Goal: Task Accomplishment & Management: Complete application form

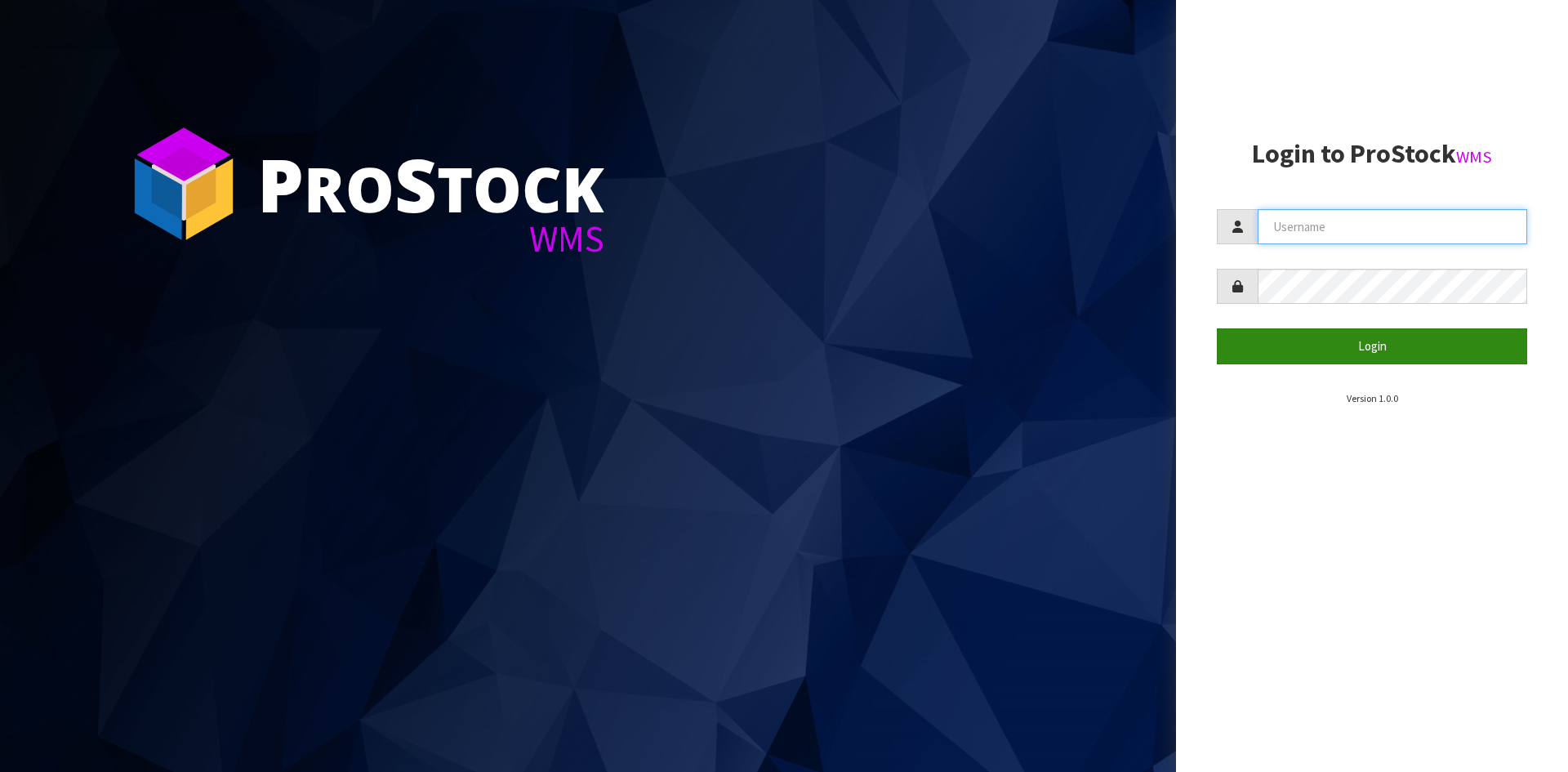
type input "YOURREFORMER"
click at [1318, 359] on button "Login" at bounding box center [1372, 346] width 310 height 35
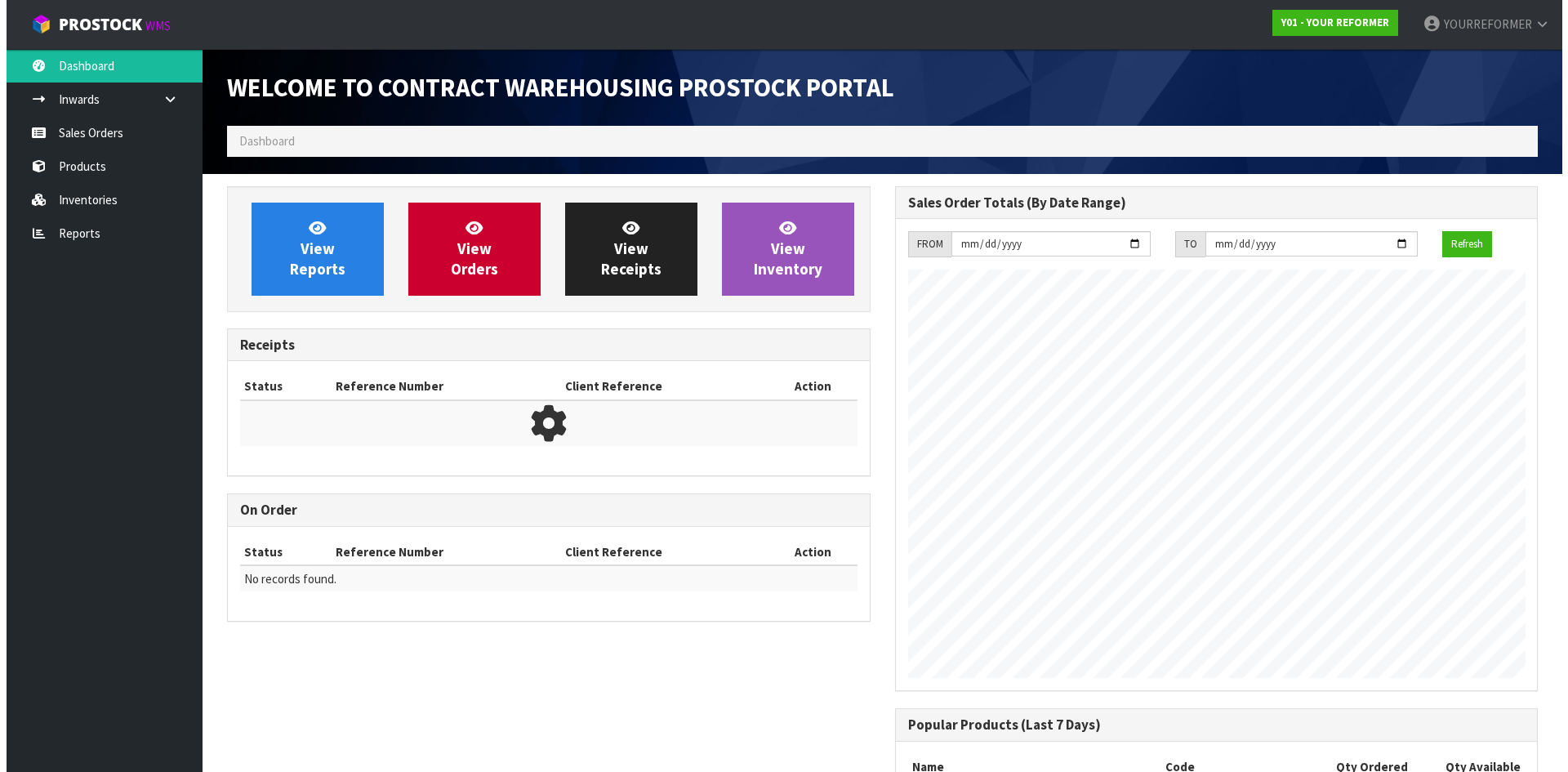
scroll to position [827, 667]
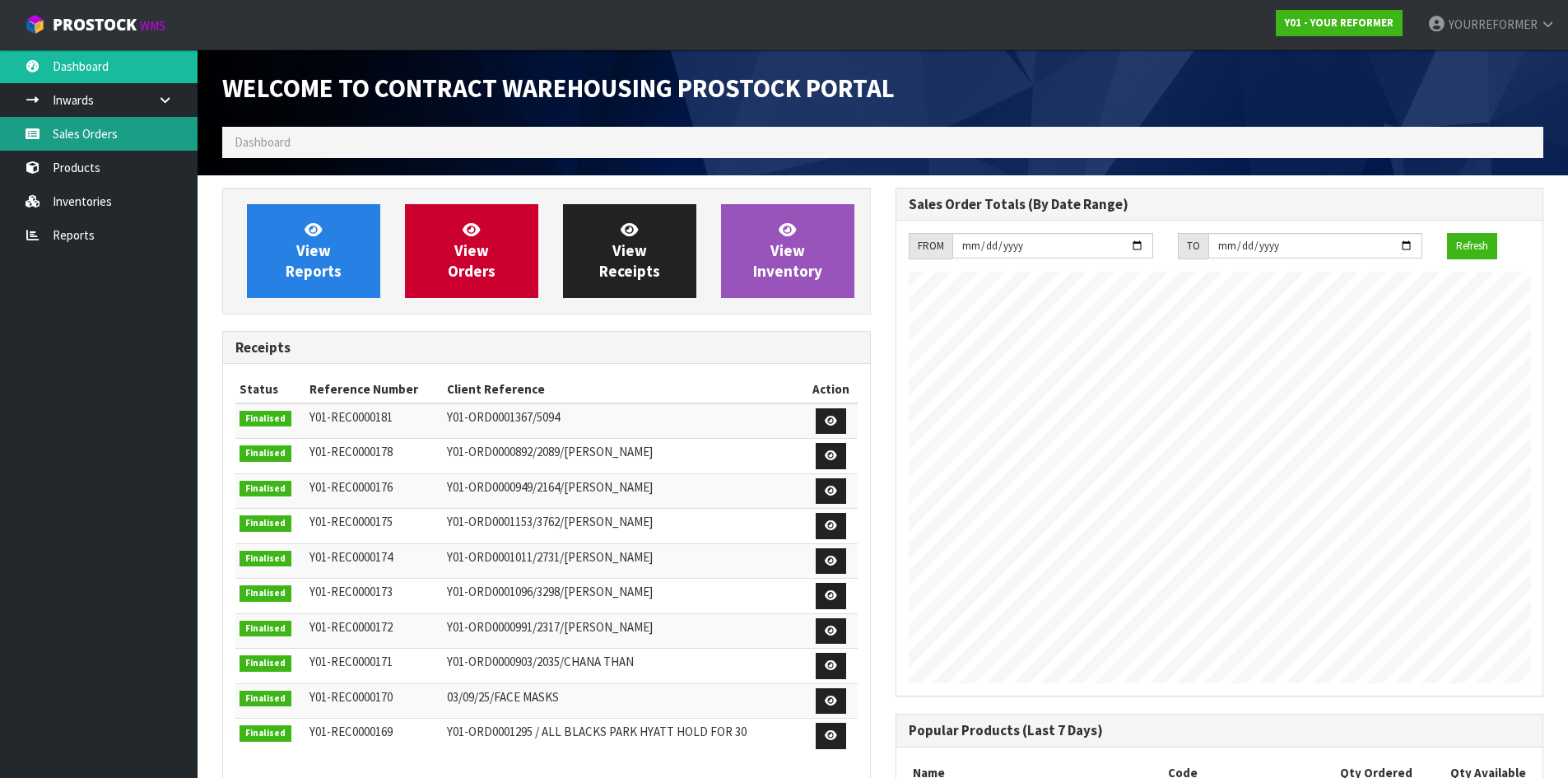
click at [153, 126] on link "Sales Orders" at bounding box center [99, 133] width 198 height 34
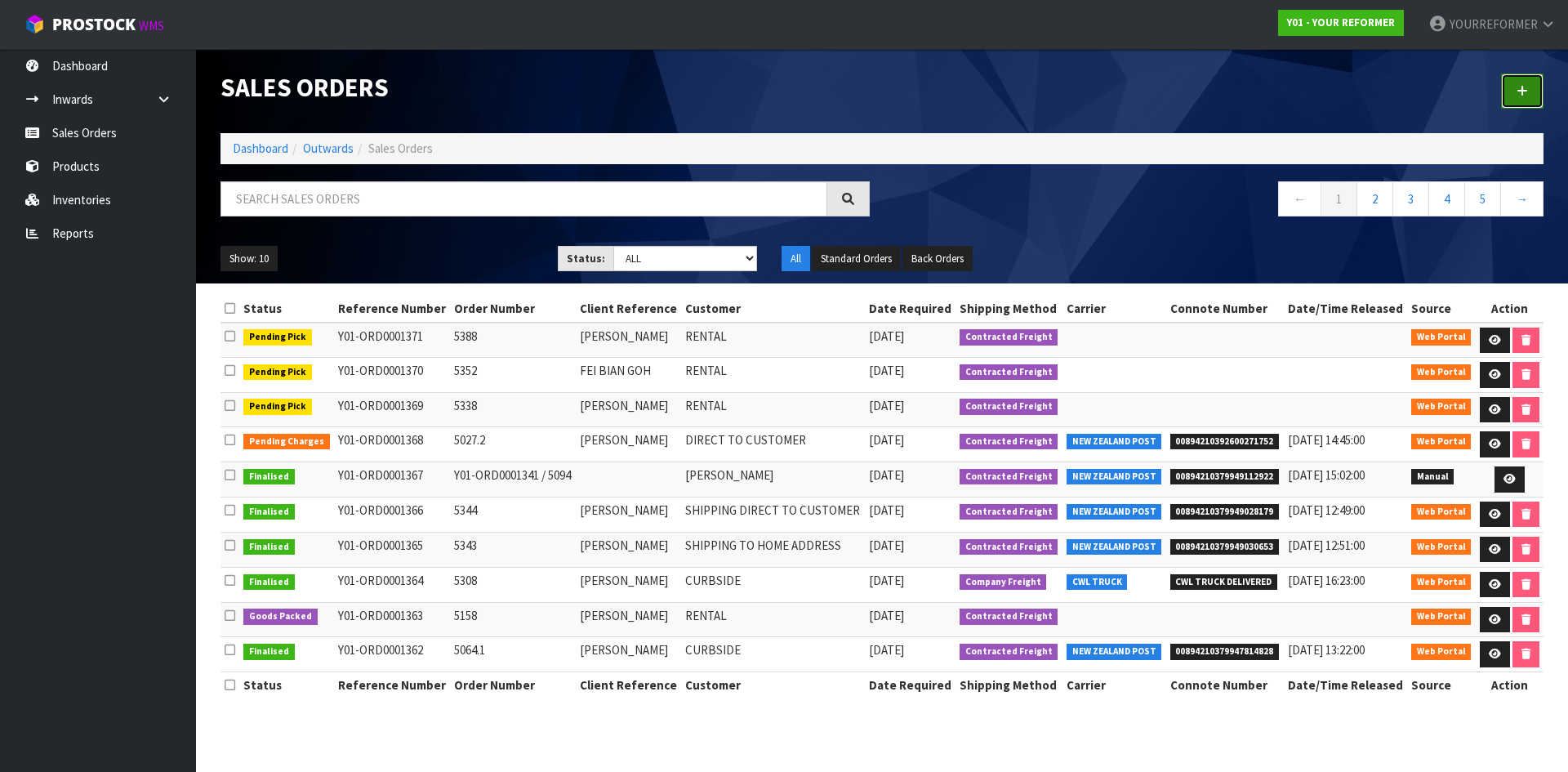
click at [1519, 95] on icon at bounding box center [1522, 91] width 11 height 12
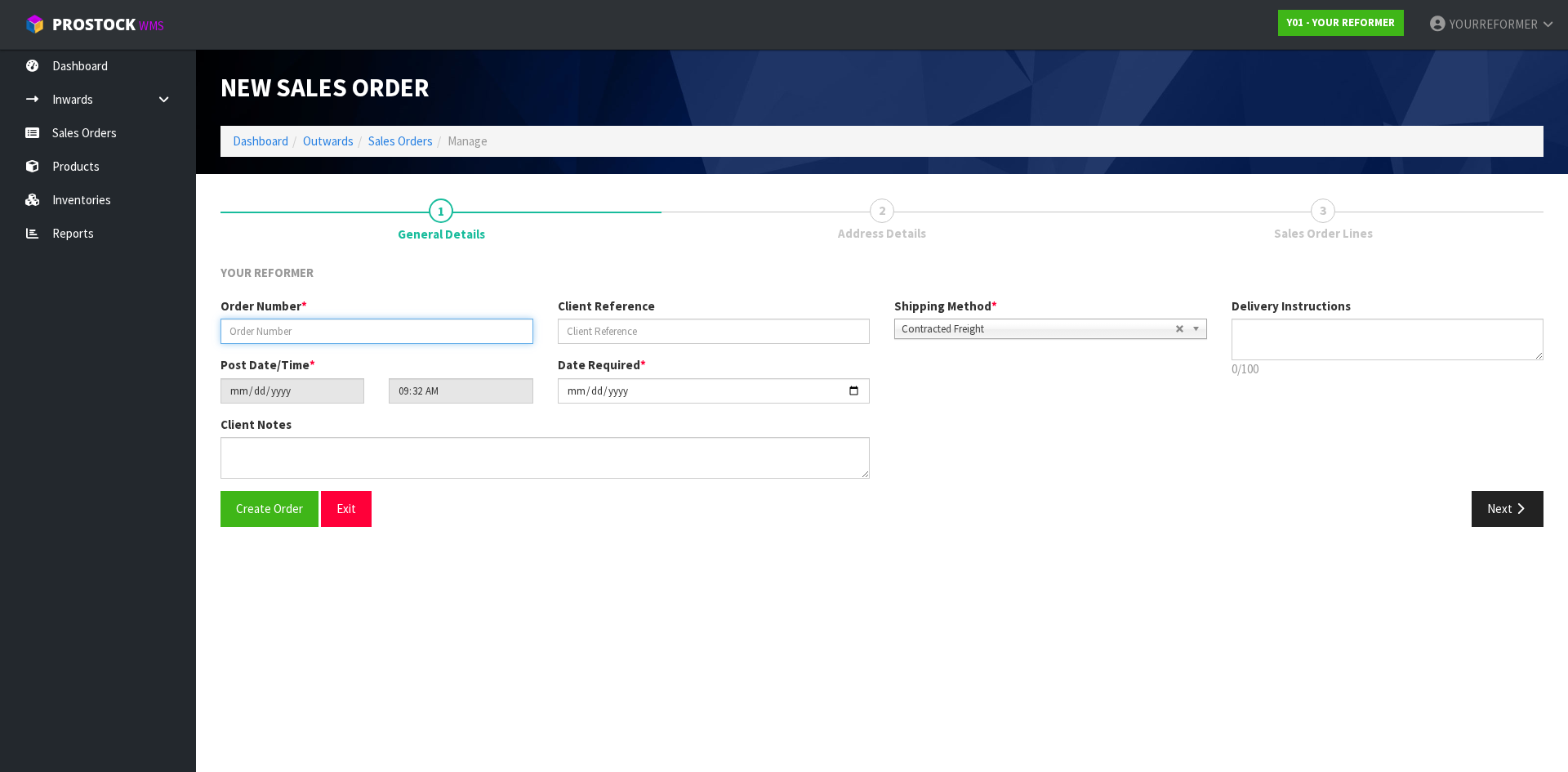
click at [417, 329] on input "text" at bounding box center [377, 331] width 313 height 25
paste input "5243"
type input "5243"
click at [665, 346] on div "Order Number * 5243 Client Reference Shipping Method * Pickup Contracted Freigh…" at bounding box center [714, 327] width 1011 height 58
click at [732, 335] on input "text" at bounding box center [714, 331] width 313 height 25
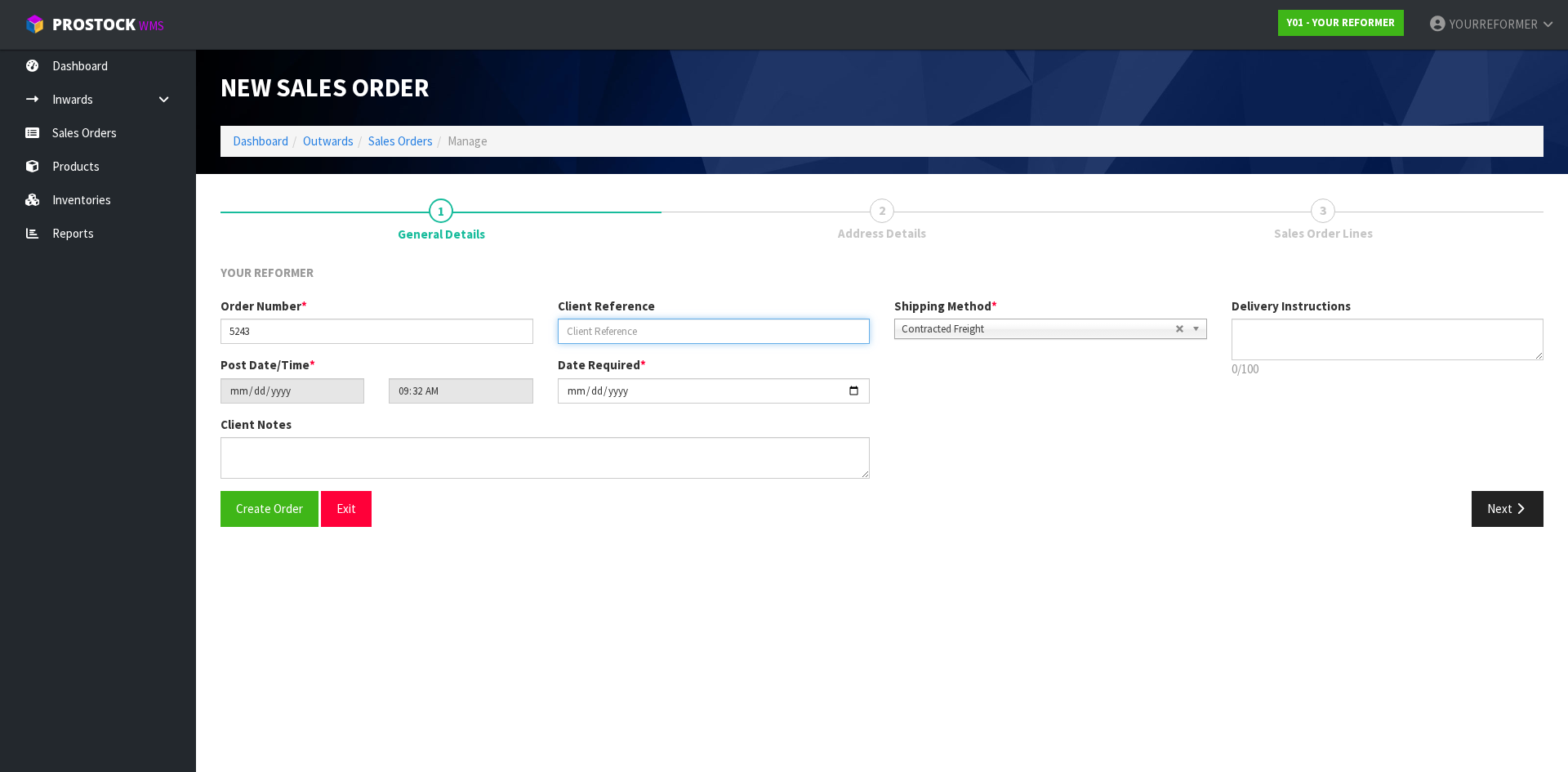
click at [640, 334] on input "text" at bounding box center [714, 331] width 313 height 25
paste input "[PERSON_NAME]"
type input "[PERSON_NAME]"
click at [1505, 330] on textarea at bounding box center [1388, 340] width 313 height 41
click at [1311, 340] on textarea at bounding box center [1388, 340] width 313 height 41
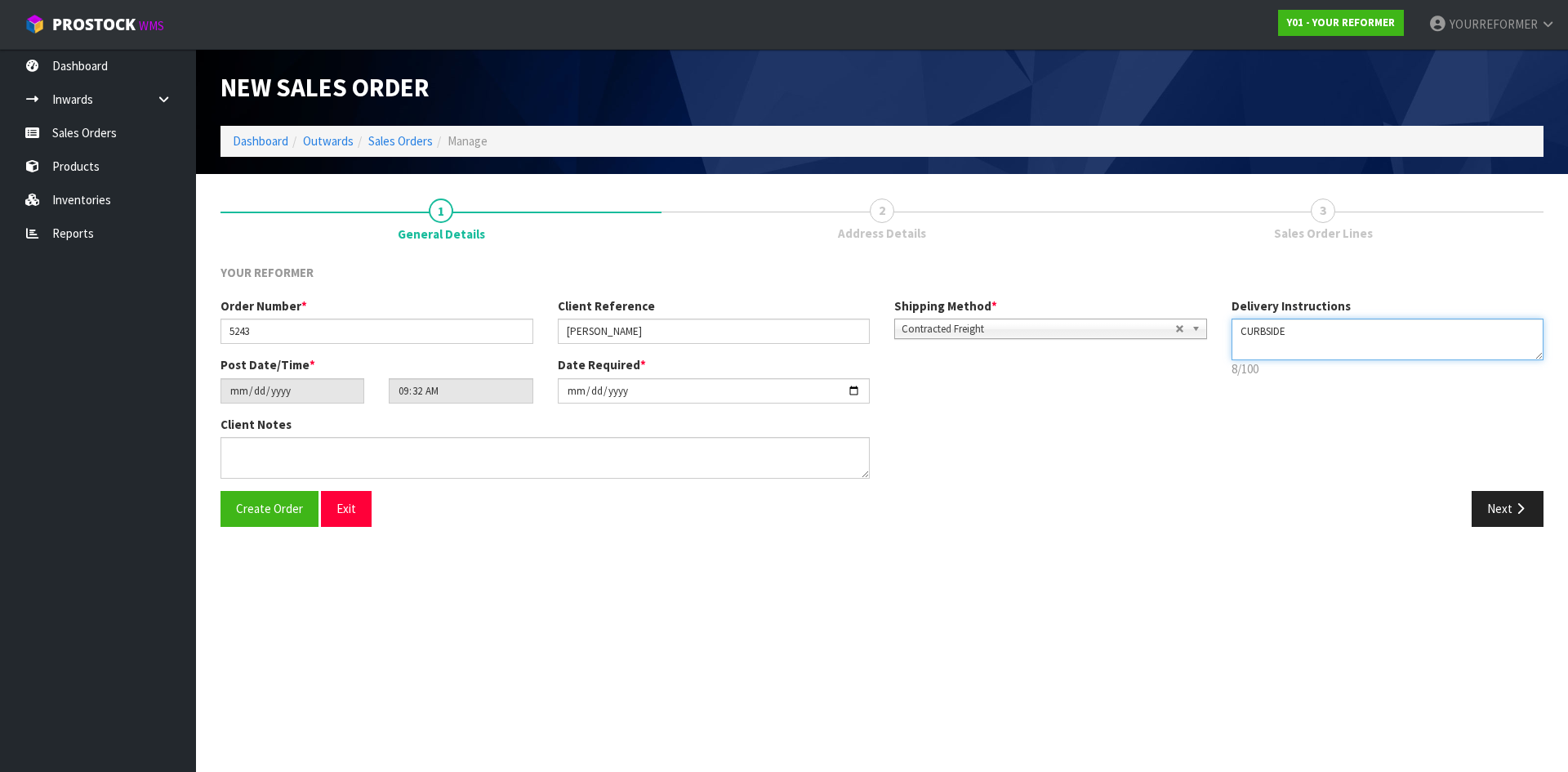
paste textarea "[PHONE_NUMBER]"
type textarea "CURBSIDE [PHONE_NUMBER]"
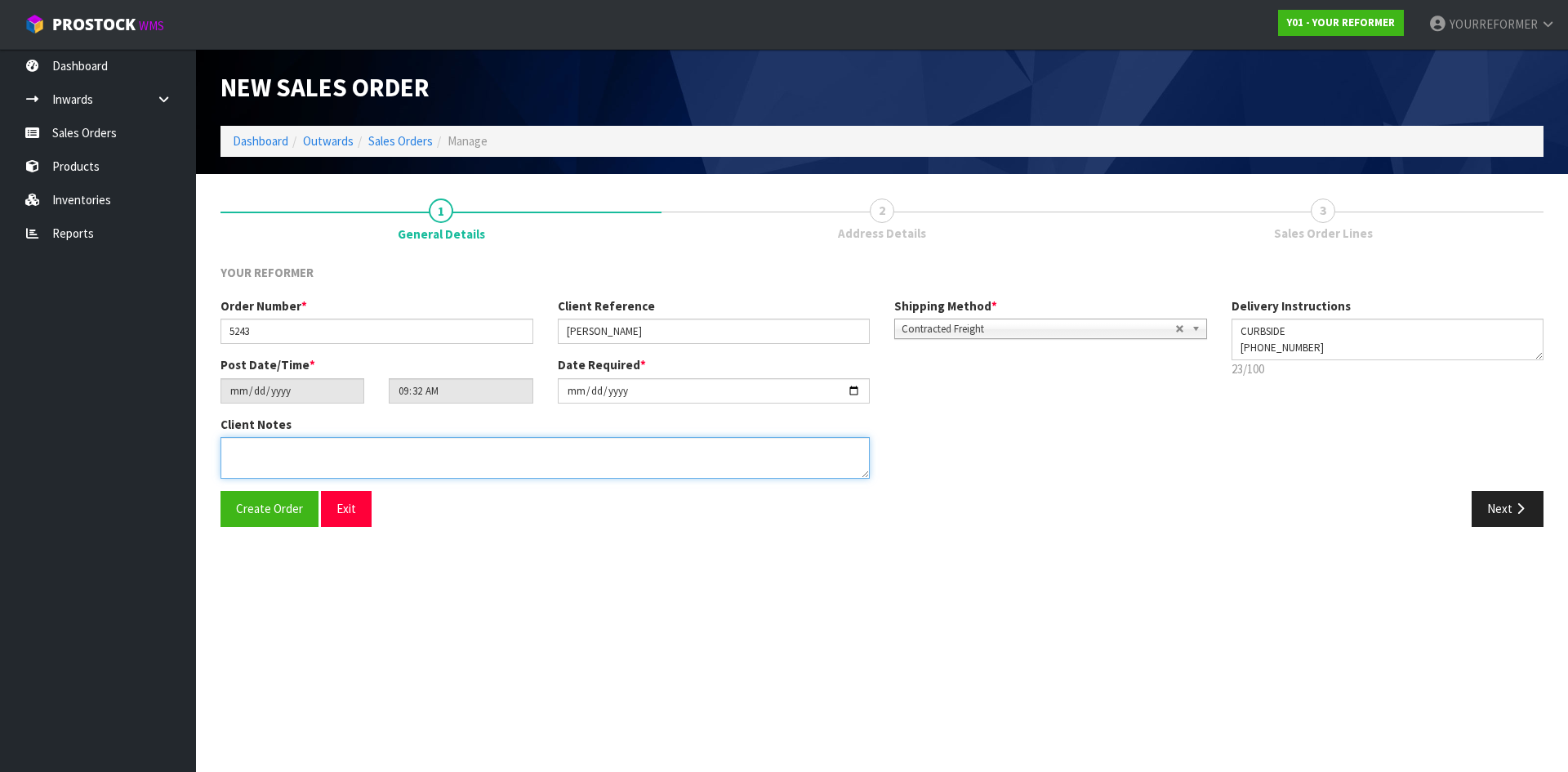
click at [530, 445] on textarea at bounding box center [545, 457] width 649 height 41
paste textarea "[PERSON_NAME] [STREET_ADDRESS][PERSON_NAME] [PHONE_NUMBER]"
type textarea "[PERSON_NAME] [STREET_ADDRESS][PERSON_NAME] [PHONE_NUMBER]"
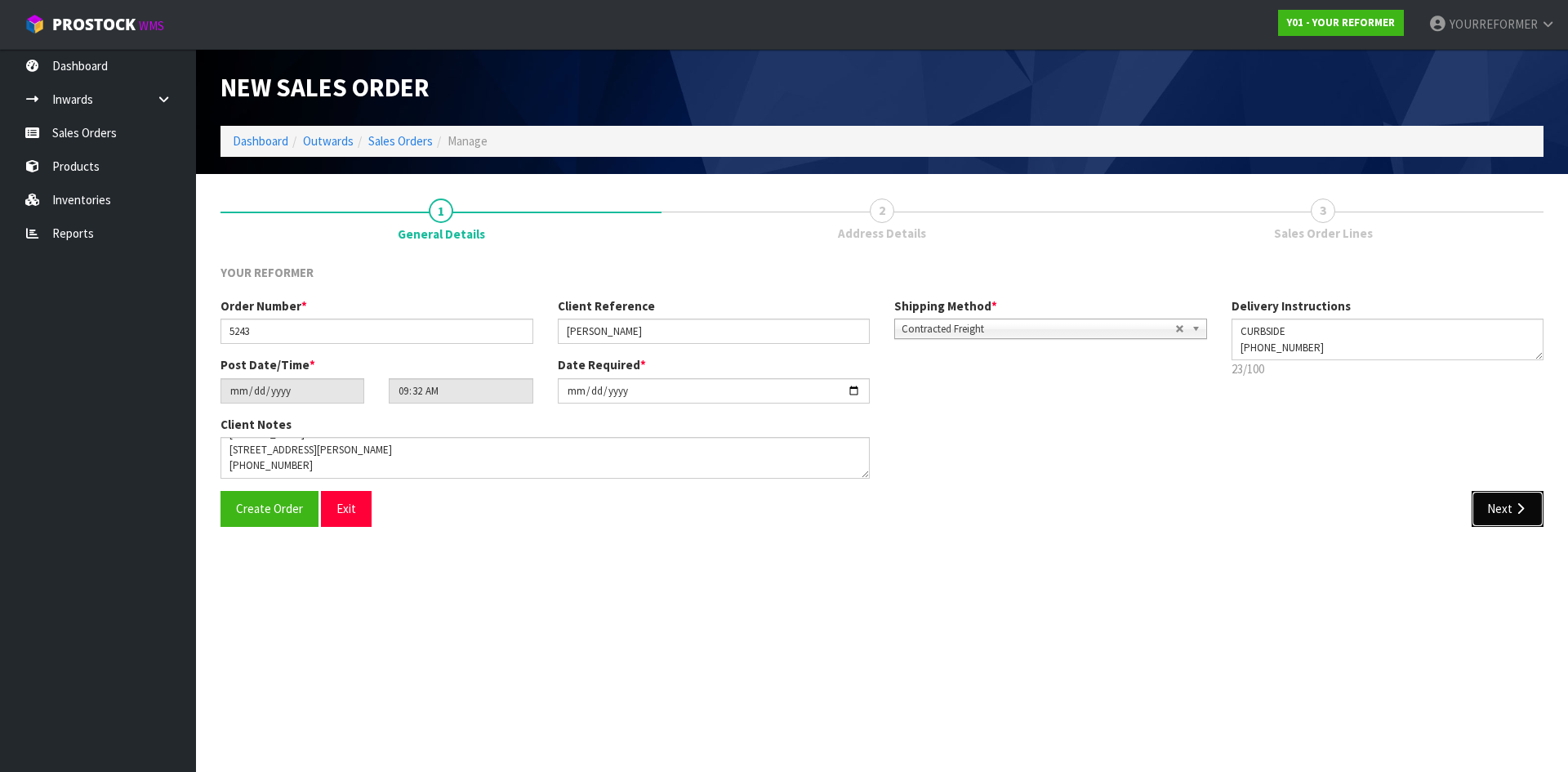
click at [1515, 503] on icon "button" at bounding box center [1521, 508] width 15 height 12
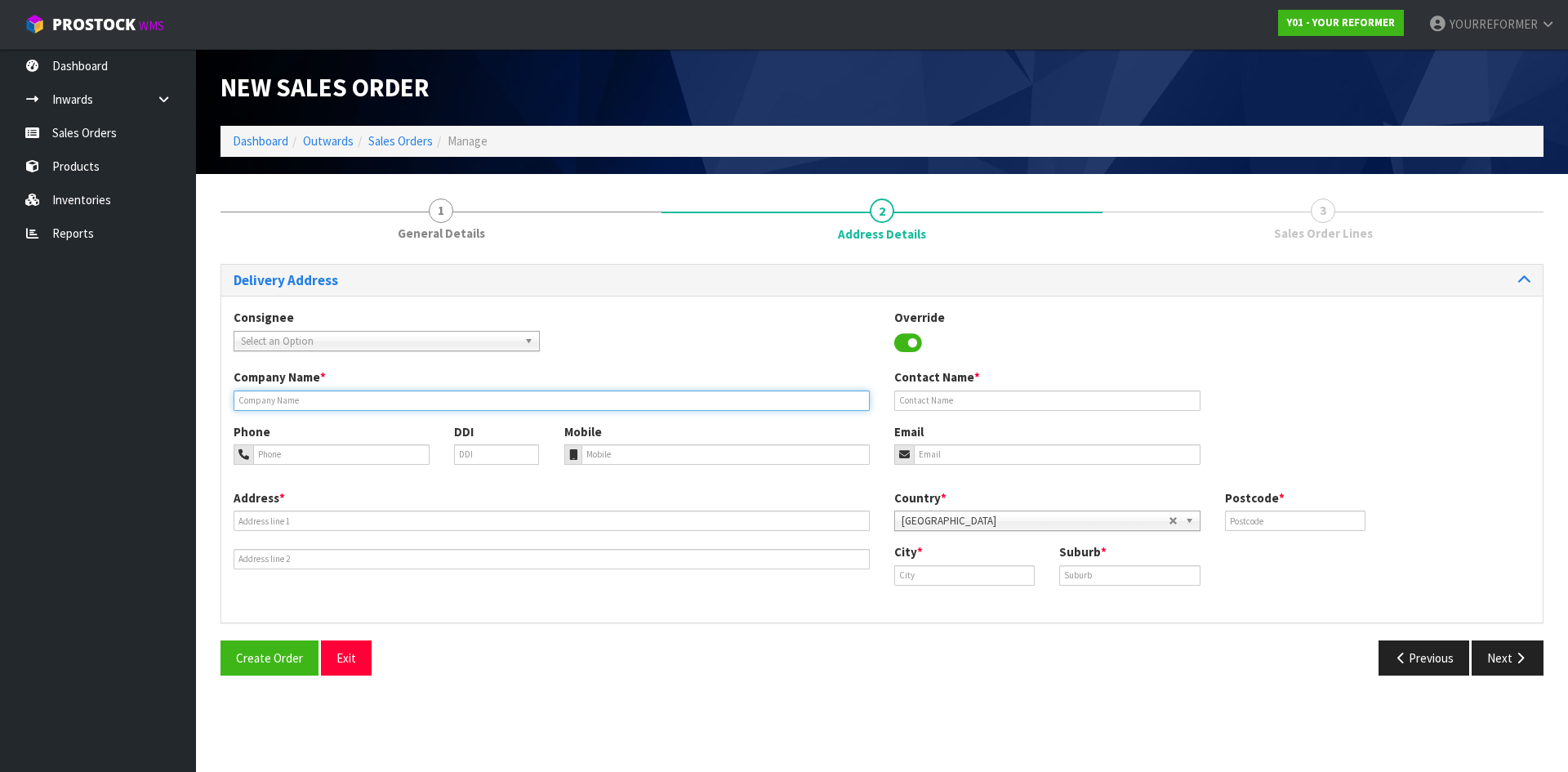
click at [299, 401] on input "text" at bounding box center [552, 401] width 636 height 21
type input "CURBSIDE"
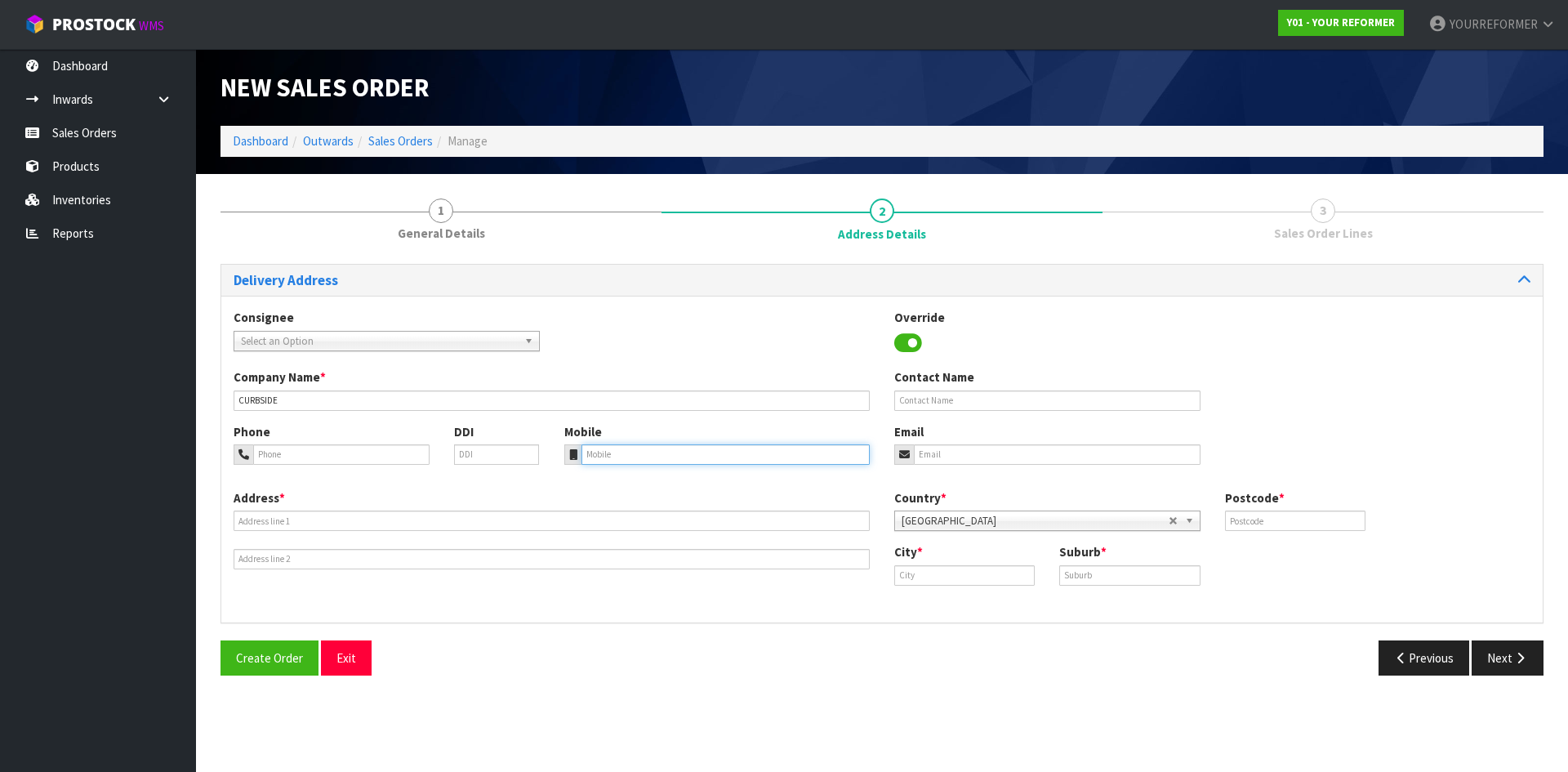
click at [722, 454] on input "tel" at bounding box center [726, 455] width 289 height 21
paste input "[PHONE_NUMBER]"
type input "[PHONE_NUMBER]"
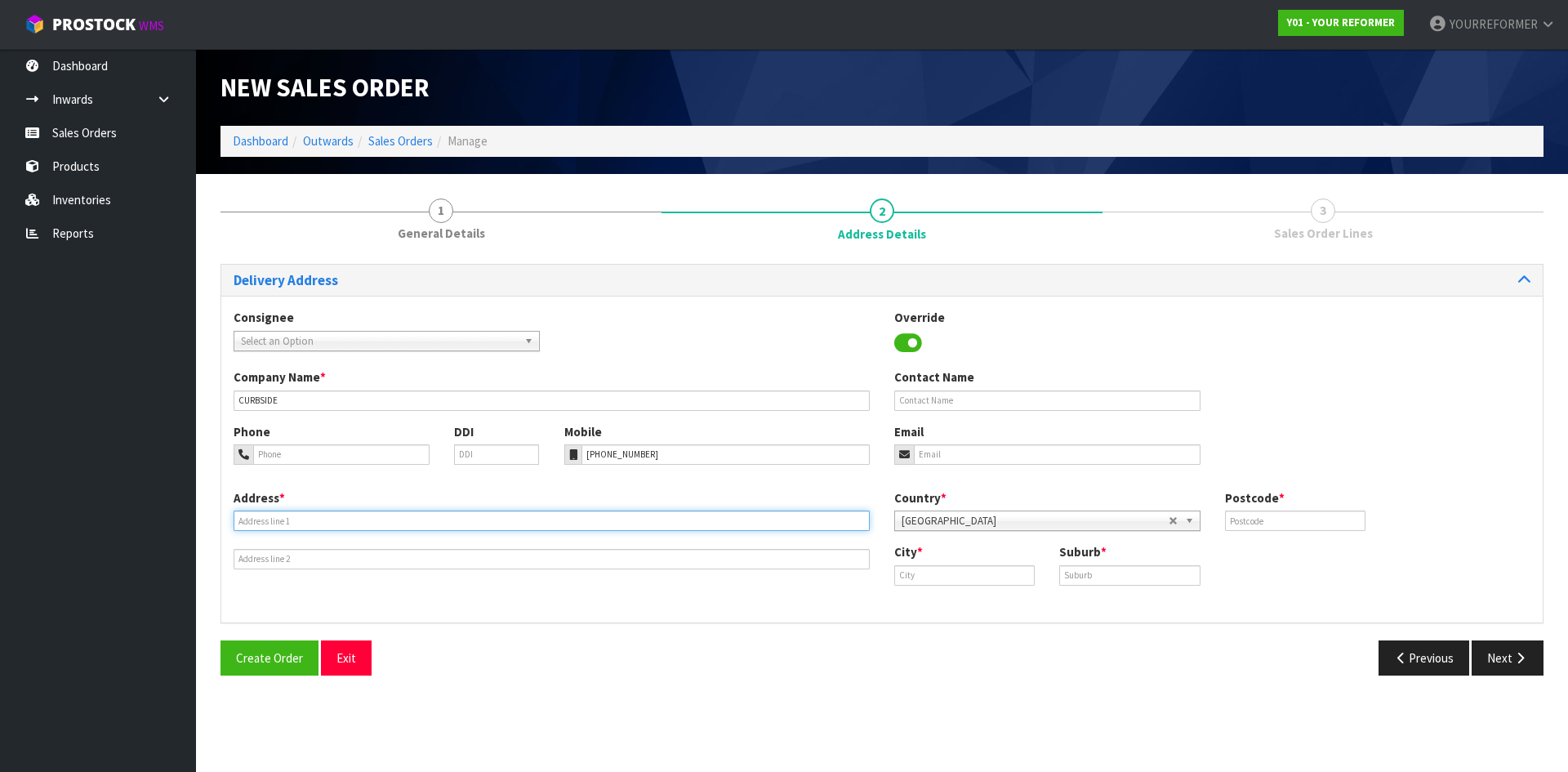
click at [312, 518] on input "text" at bounding box center [552, 521] width 636 height 21
paste input "[STREET_ADDRESS][PERSON_NAME]"
type input "[STREET_ADDRESS][PERSON_NAME]"
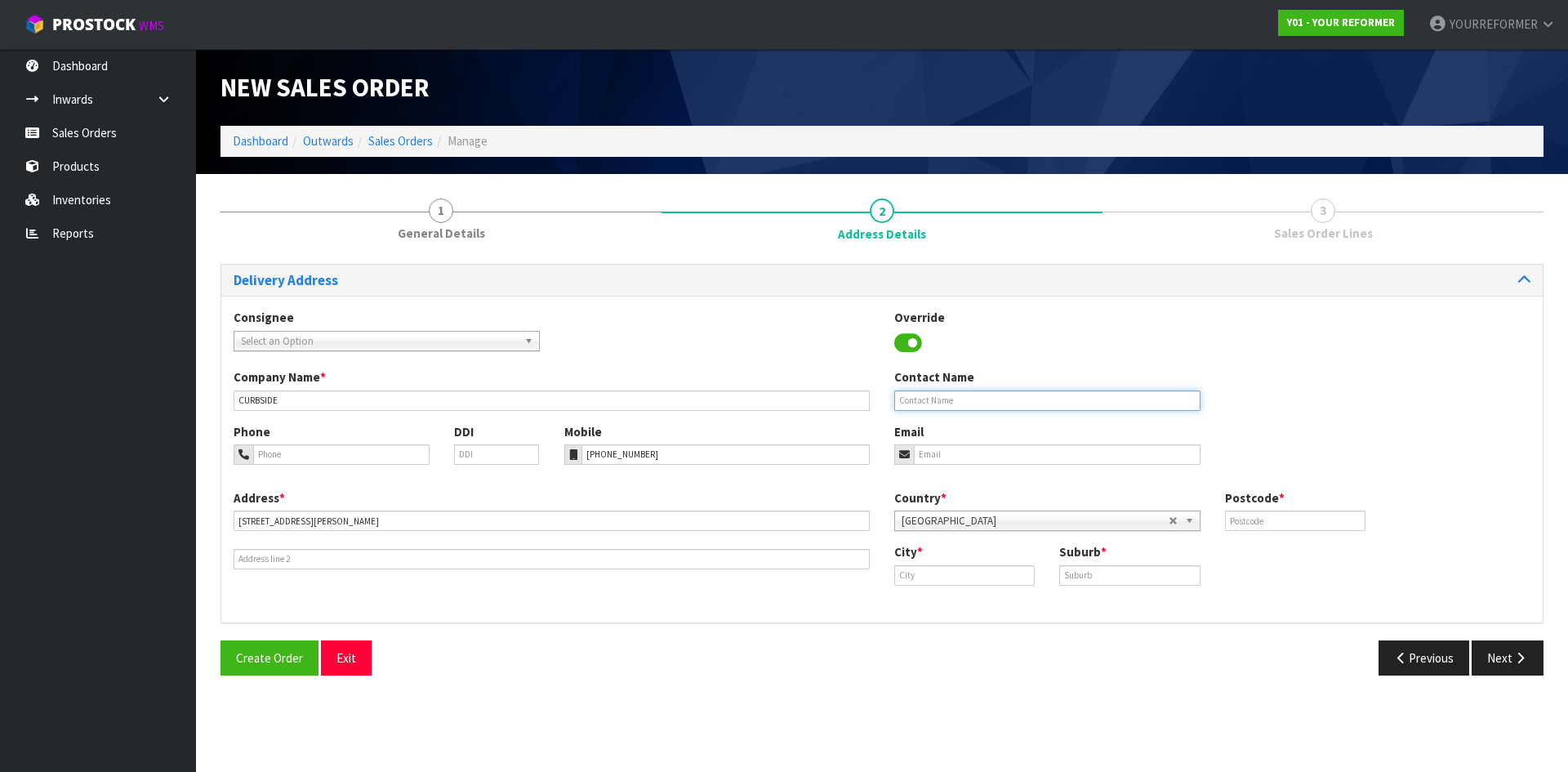
click at [995, 394] on input "text" at bounding box center [1047, 401] width 306 height 21
paste input "[PERSON_NAME]"
type input "[PERSON_NAME]"
drag, startPoint x: 929, startPoint y: 453, endPoint x: 862, endPoint y: 470, distance: 69.1
click at [929, 453] on input "email" at bounding box center [1057, 455] width 286 height 21
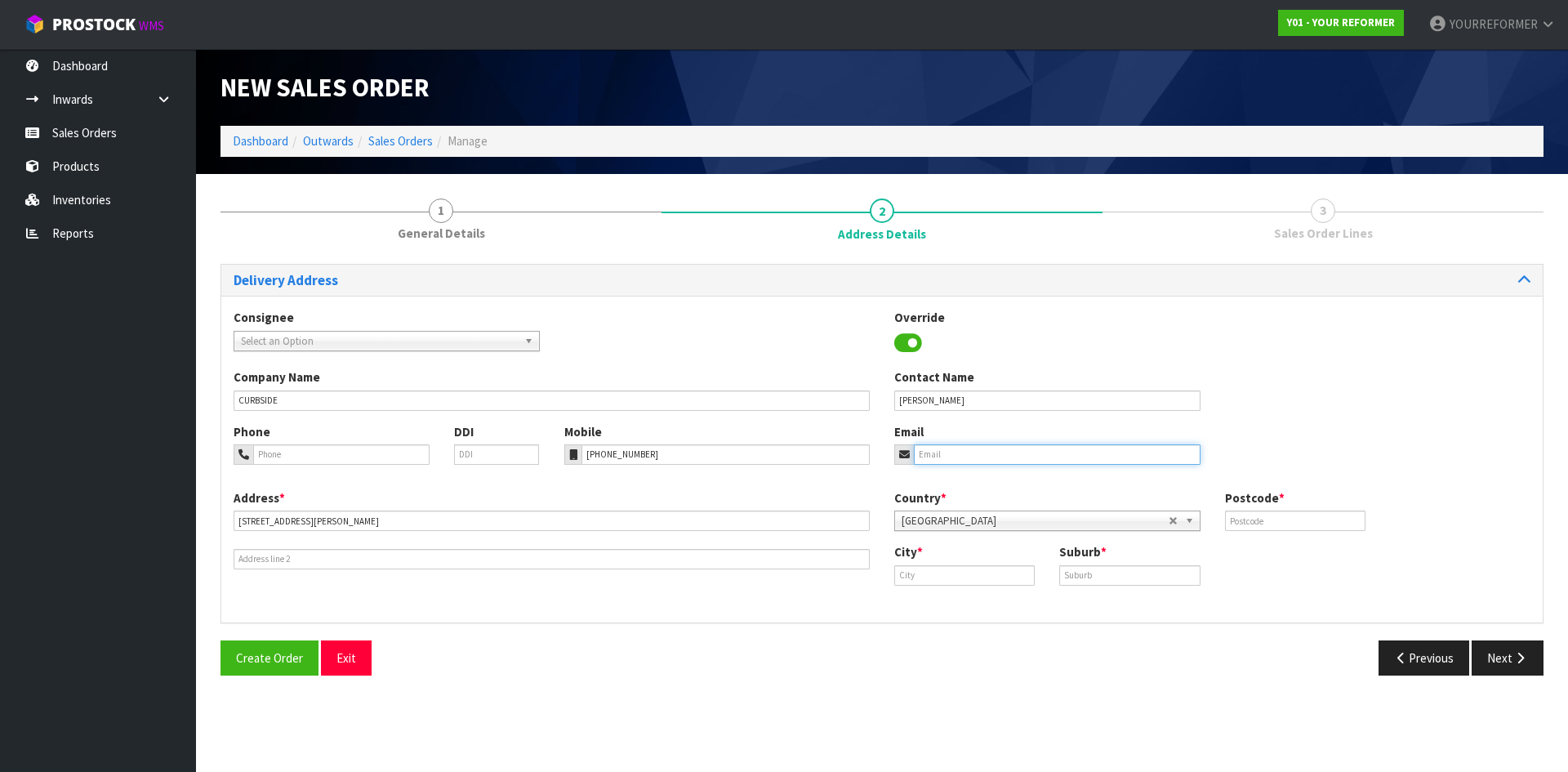
click at [1029, 451] on input "email" at bounding box center [1057, 455] width 286 height 21
paste input "[EMAIL_ADDRESS][DOMAIN_NAME]"
type input "[EMAIL_ADDRESS][DOMAIN_NAME]"
click at [1320, 532] on div "Country * [GEOGRAPHIC_DATA] [GEOGRAPHIC_DATA] [GEOGRAPHIC_DATA] [GEOGRAPHIC_DAT…" at bounding box center [1212, 516] width 661 height 54
click at [1270, 518] on input "text" at bounding box center [1295, 521] width 140 height 21
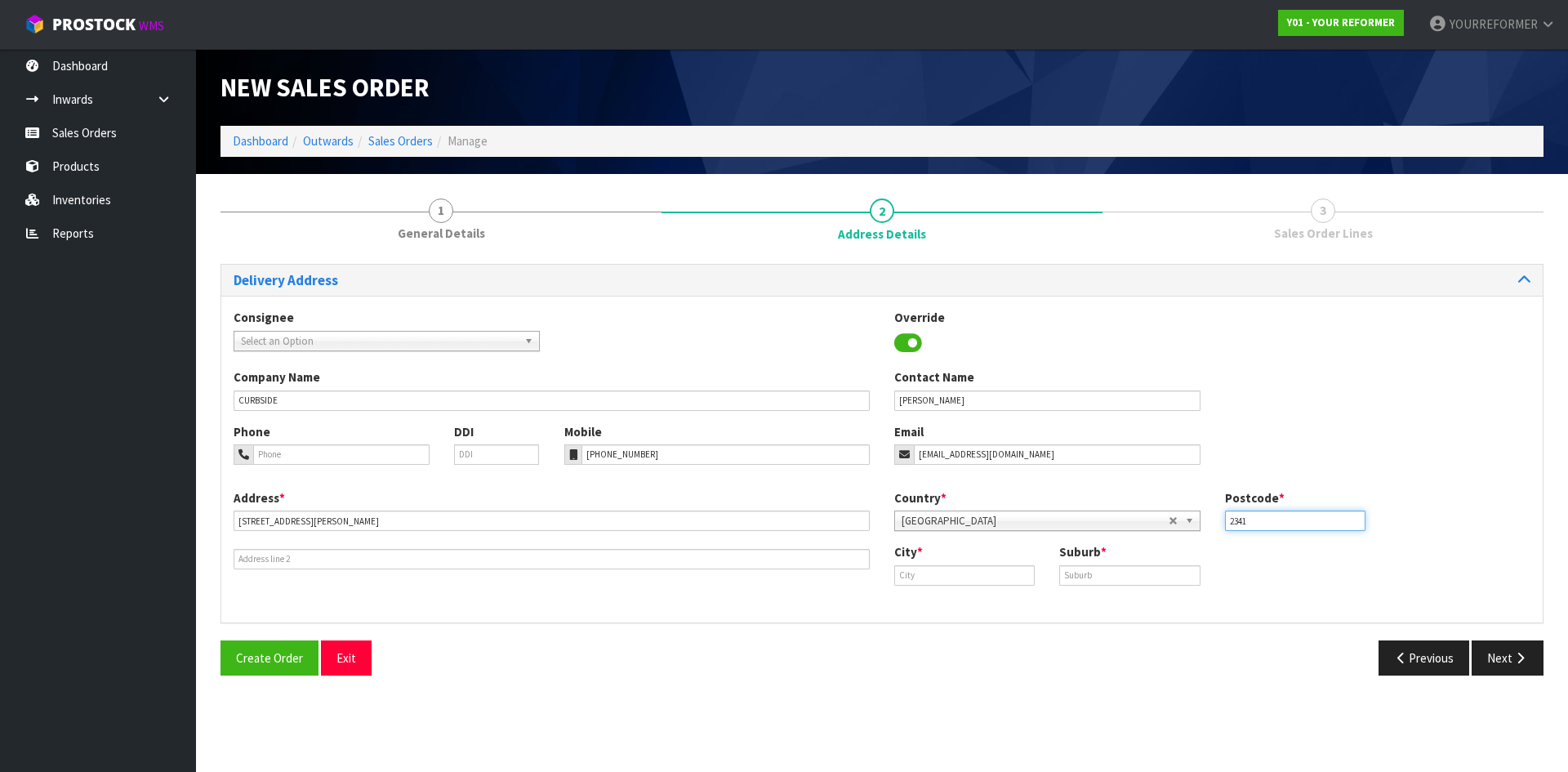
type input "2341"
drag, startPoint x: 903, startPoint y: 574, endPoint x: 891, endPoint y: 574, distance: 12.0
click at [903, 574] on input "text" at bounding box center [964, 575] width 140 height 21
paste input "Waiuku"
type input "Waiuku"
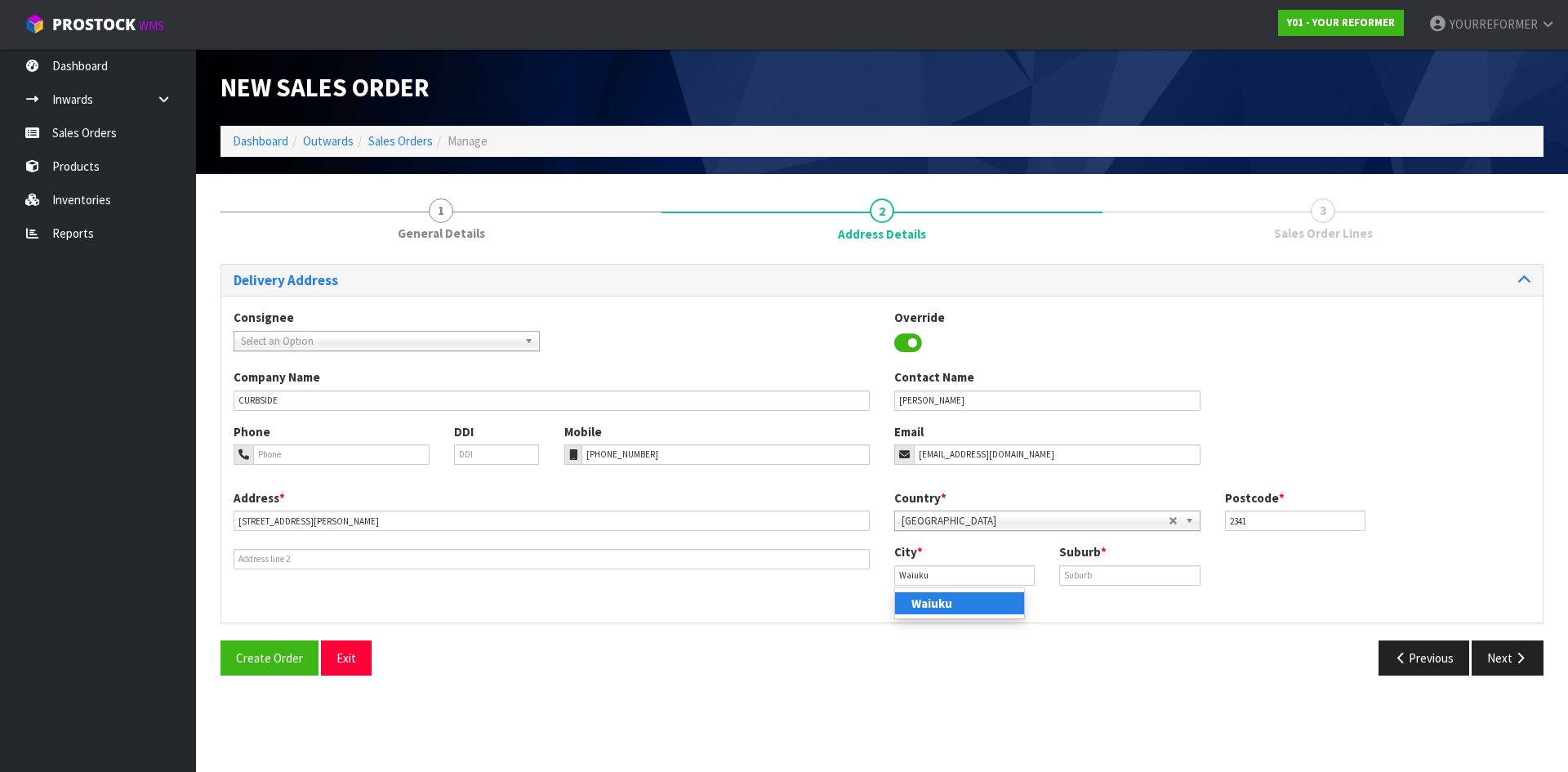
click at [943, 602] on strong "Waiuku" at bounding box center [932, 604] width 41 height 15
click at [1101, 581] on input "text" at bounding box center [1129, 575] width 140 height 21
type input "[GEOGRAPHIC_DATA]"
click at [1526, 649] on button "Next" at bounding box center [1508, 658] width 72 height 35
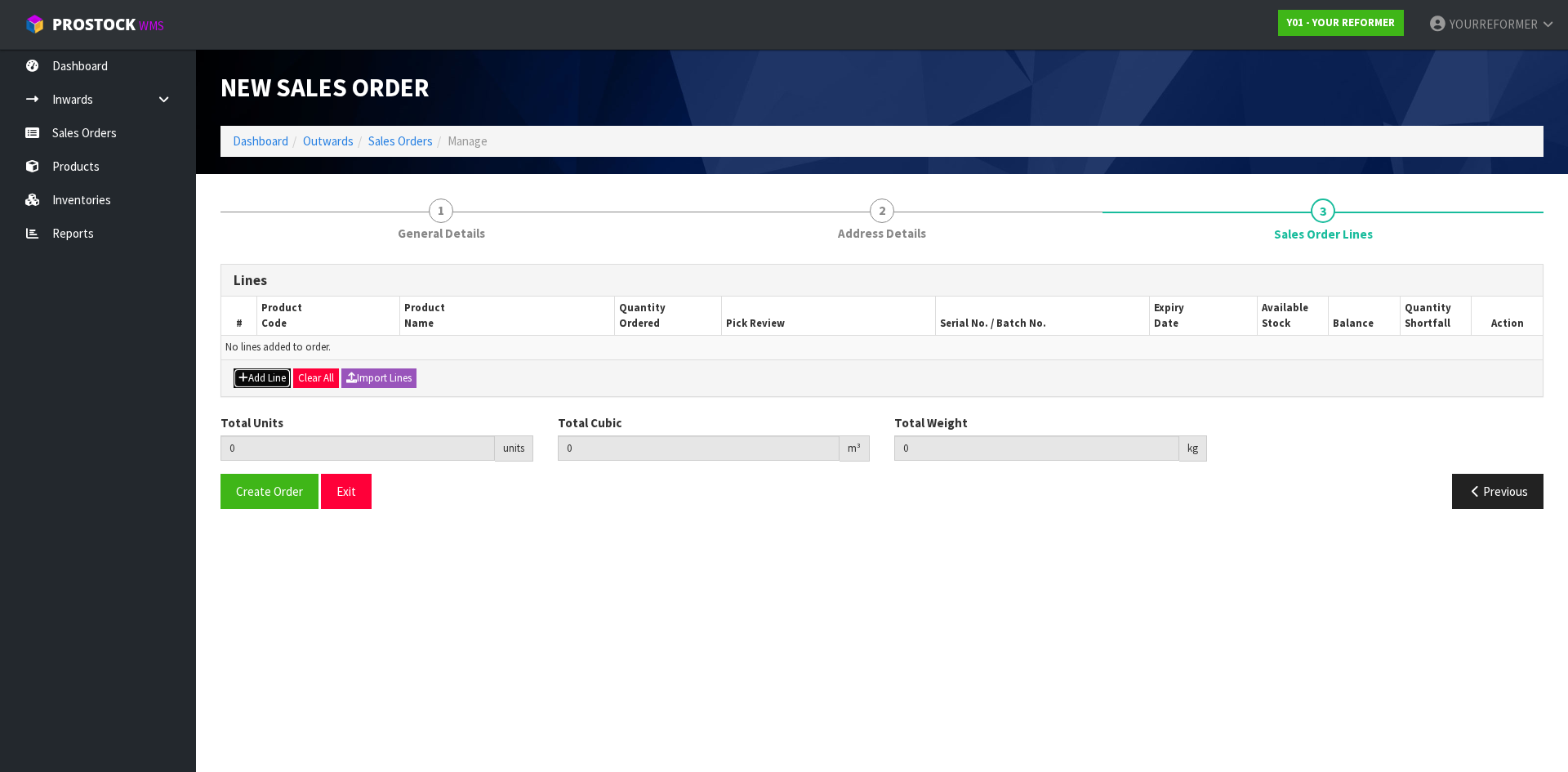
click at [253, 378] on button "Add Line" at bounding box center [262, 377] width 58 height 20
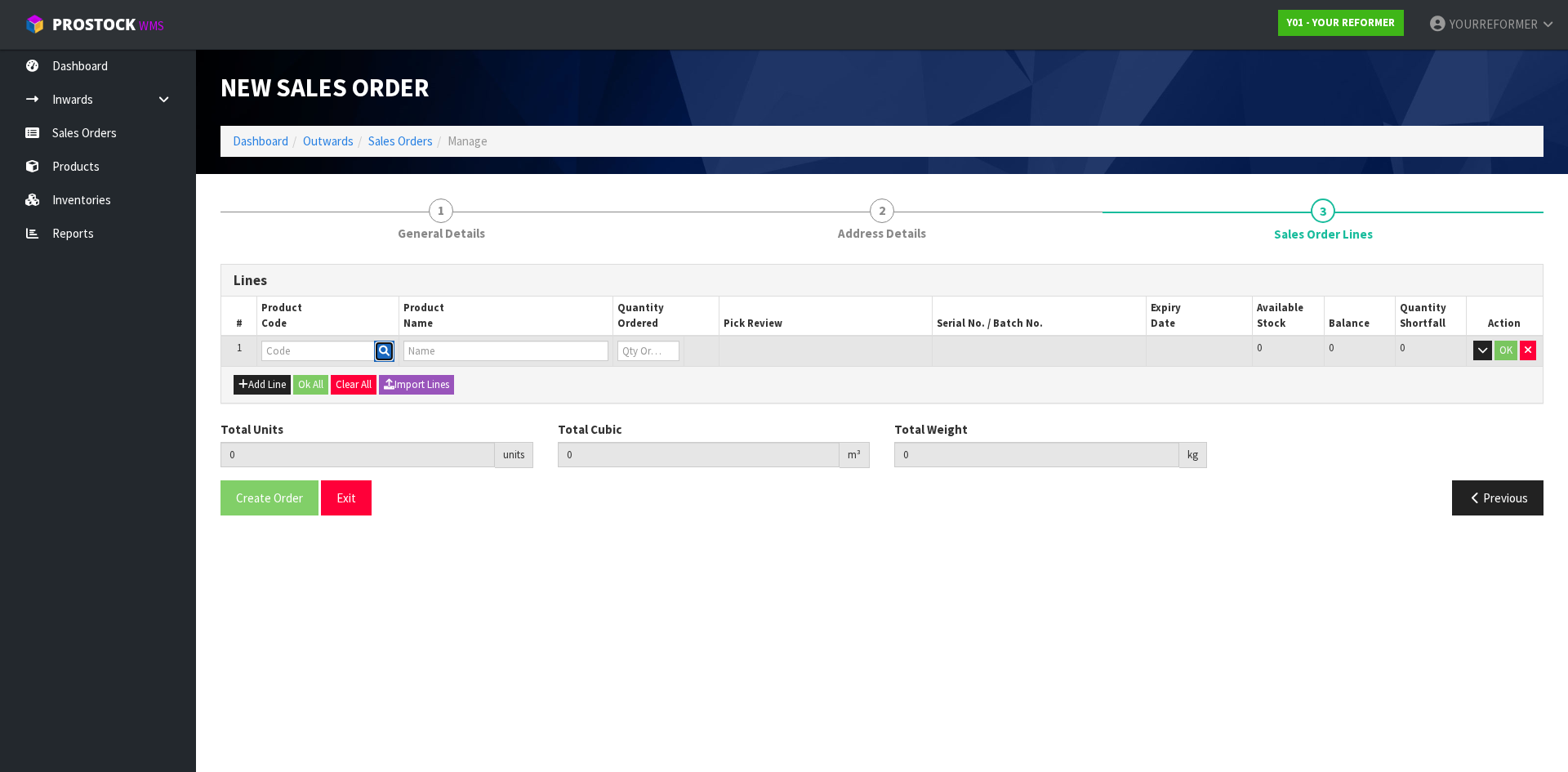
click at [393, 353] on button "button" at bounding box center [384, 351] width 21 height 21
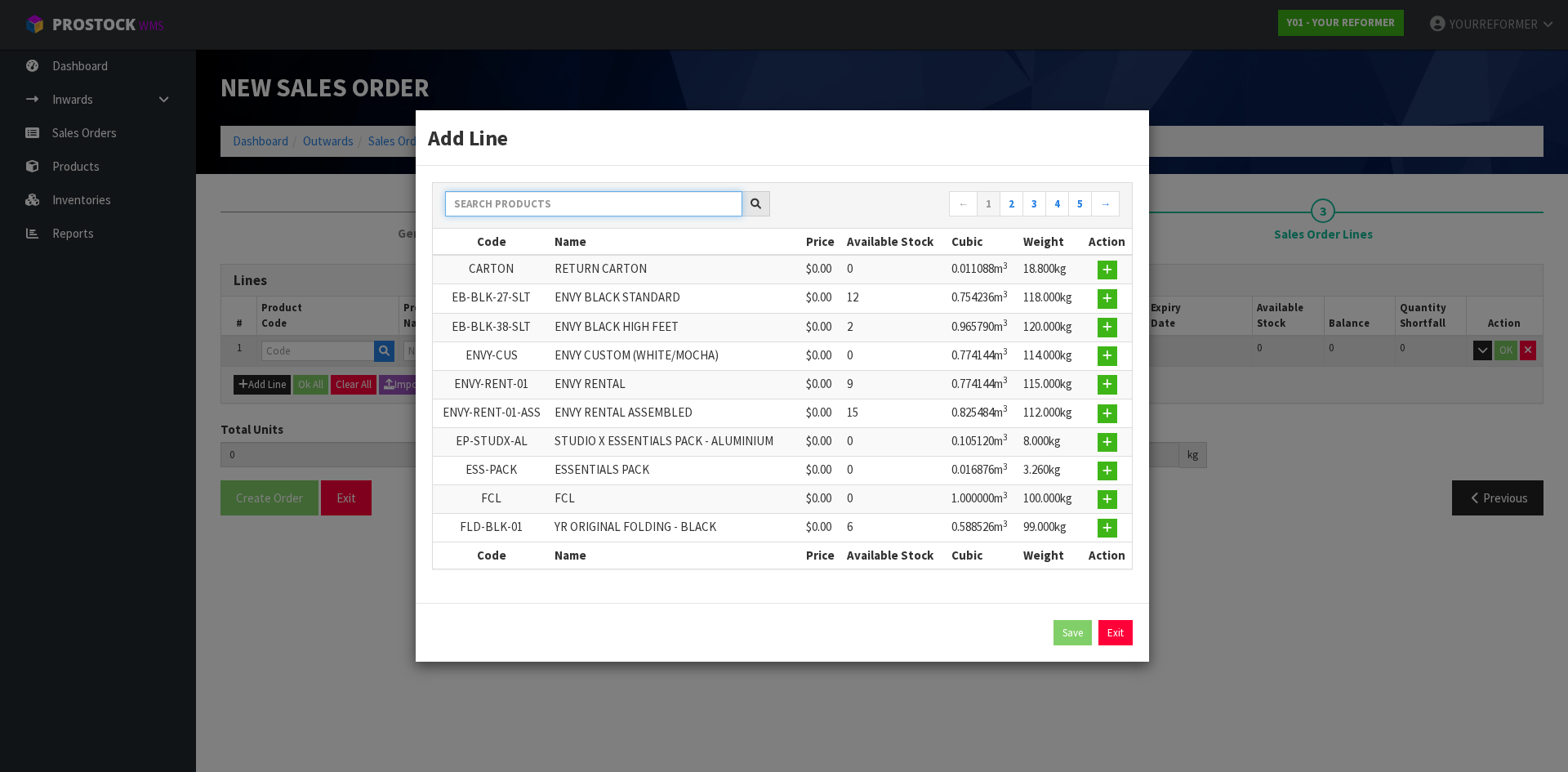
click at [523, 199] on input "text" at bounding box center [594, 203] width 297 height 25
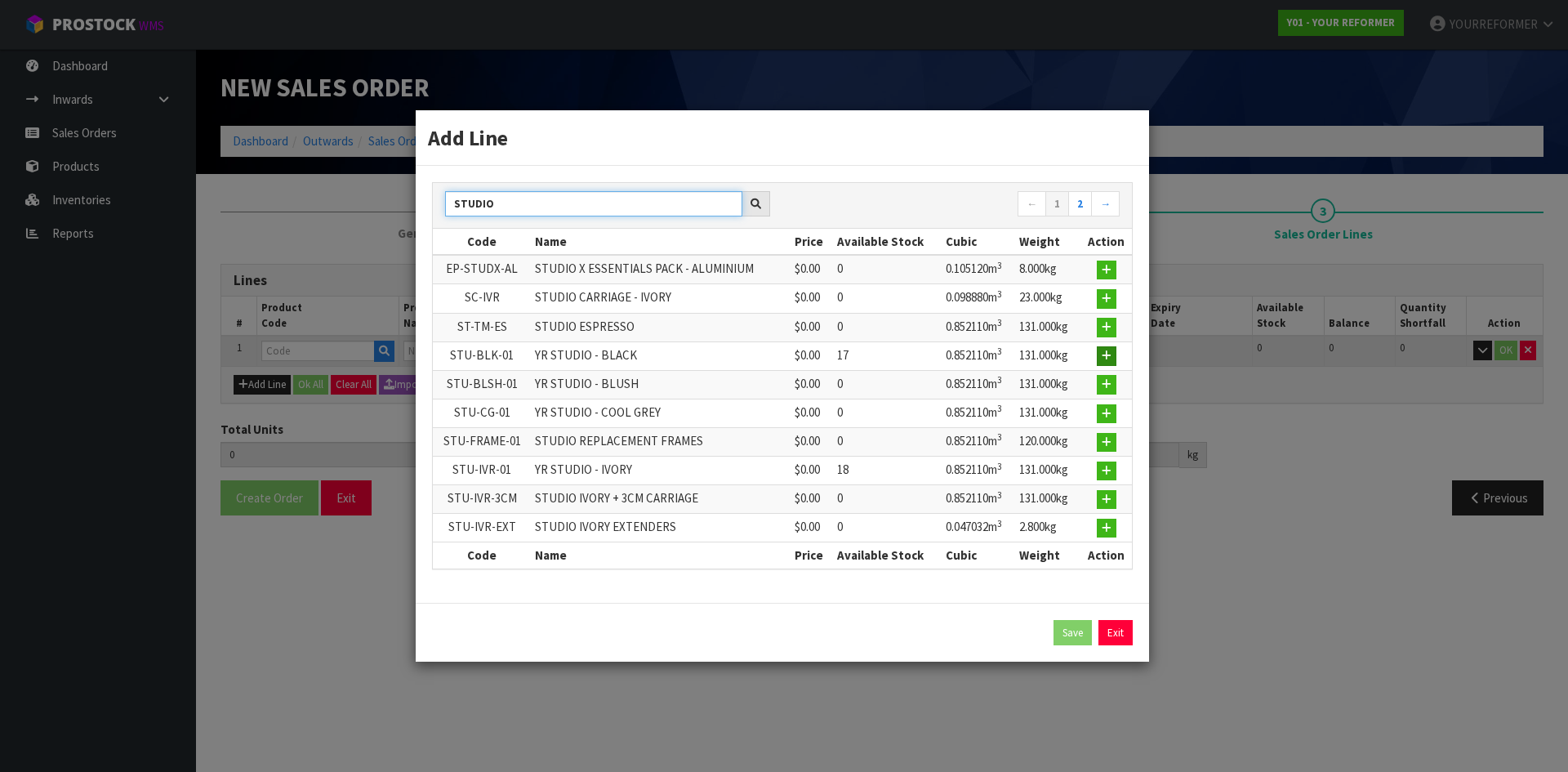
type input "STUDIO"
click at [1099, 358] on button "button" at bounding box center [1106, 356] width 20 height 20
type input "0.000000"
type input "0.000"
type input "STU-BLK-01"
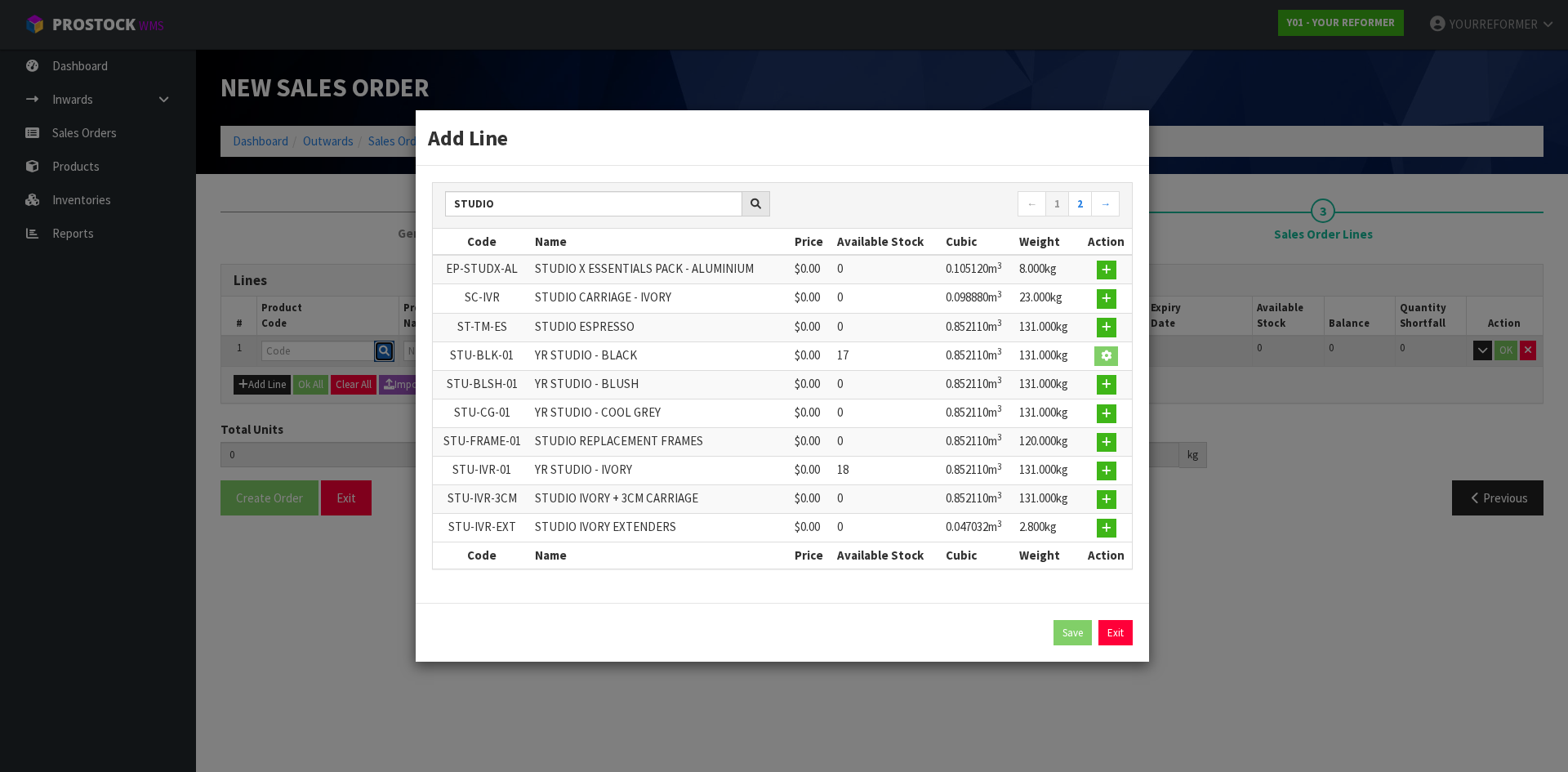
type input "YR STUDIO - BLACK"
type input "0"
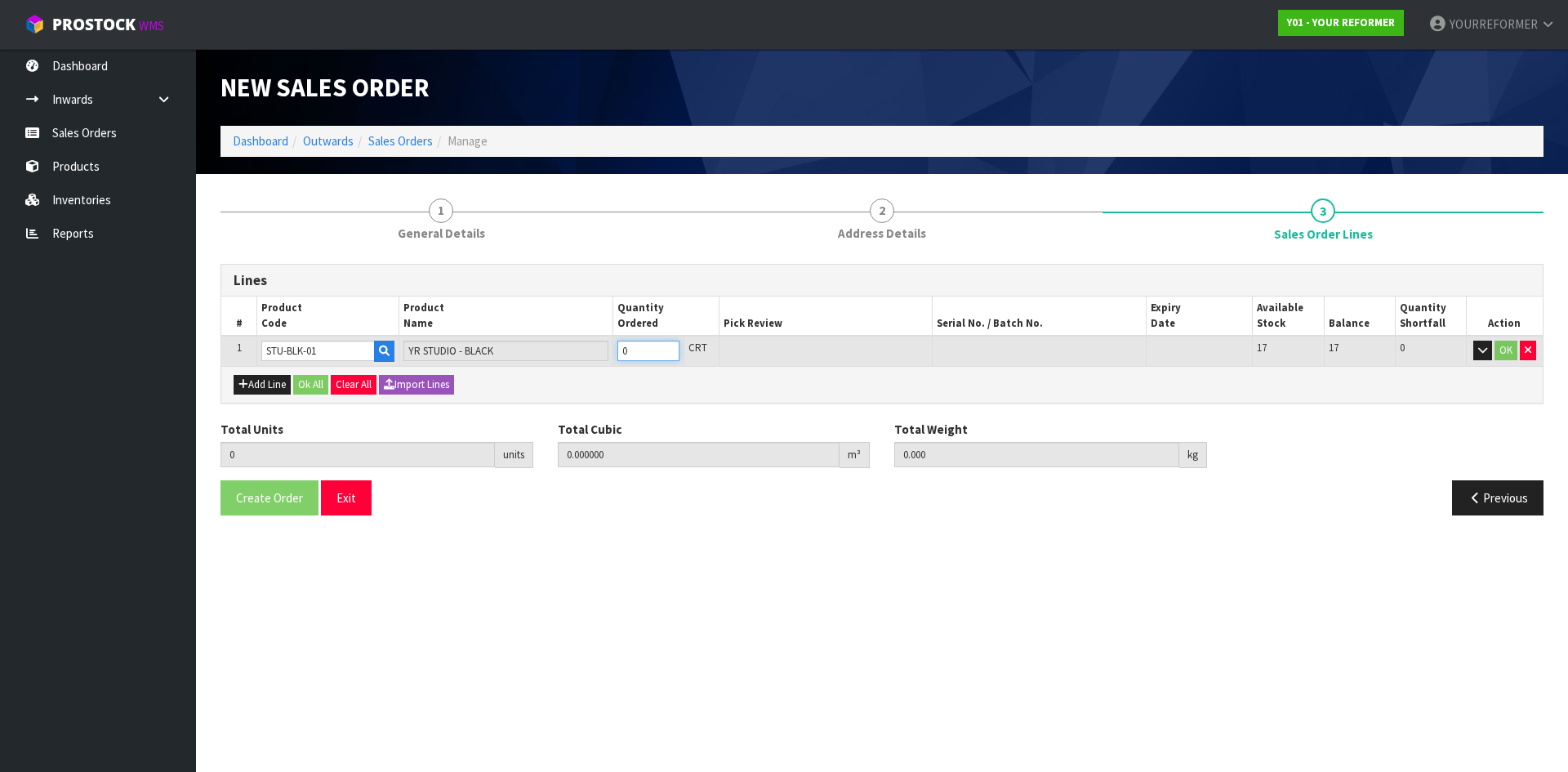
click at [670, 343] on input "0" at bounding box center [648, 351] width 62 height 21
type input "1"
type input "0.85211"
type input "131"
type input "1"
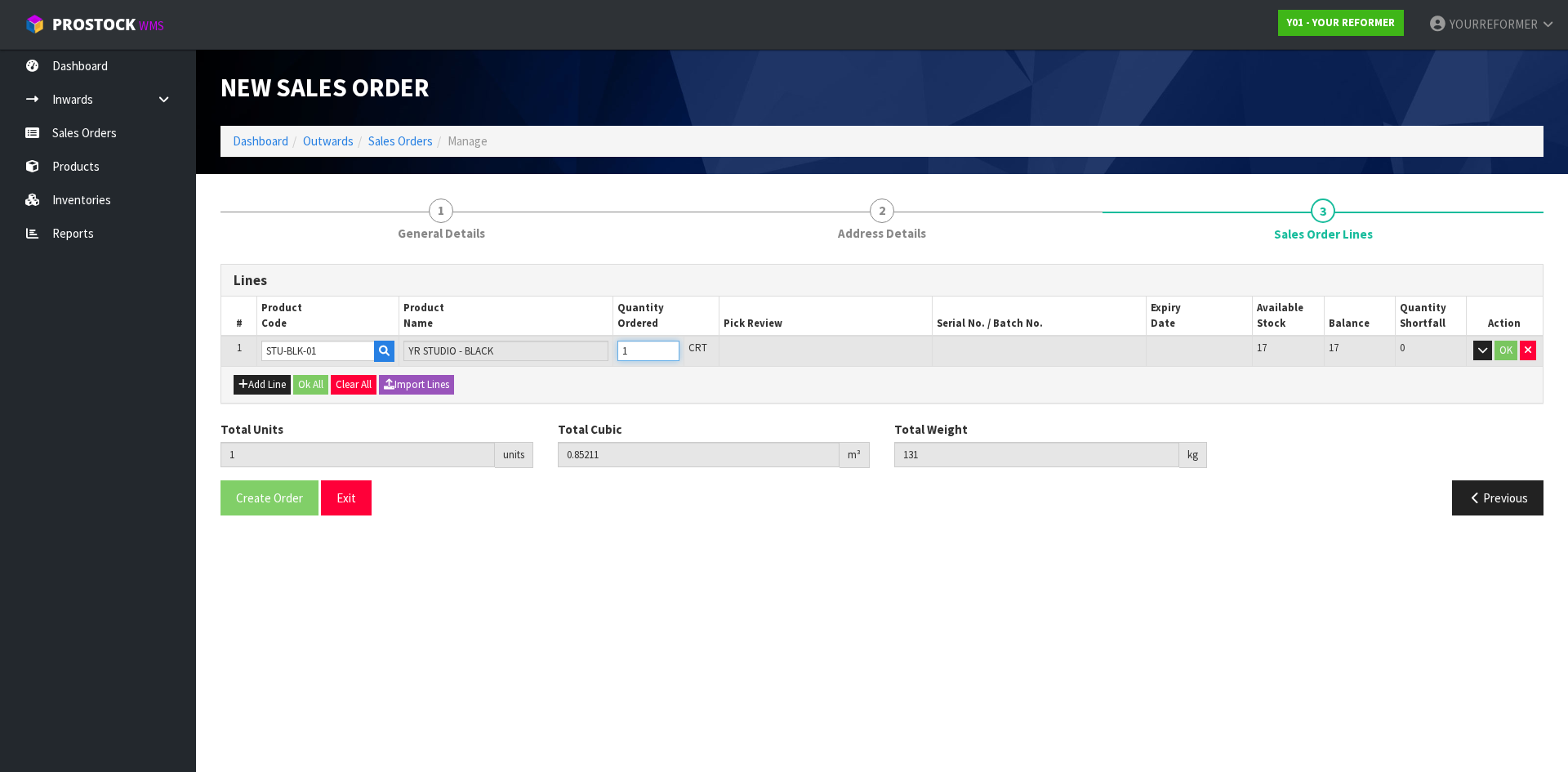
click at [666, 344] on input "1" at bounding box center [648, 351] width 62 height 21
type input "2"
type input "1.70422"
type input "262"
type input "2"
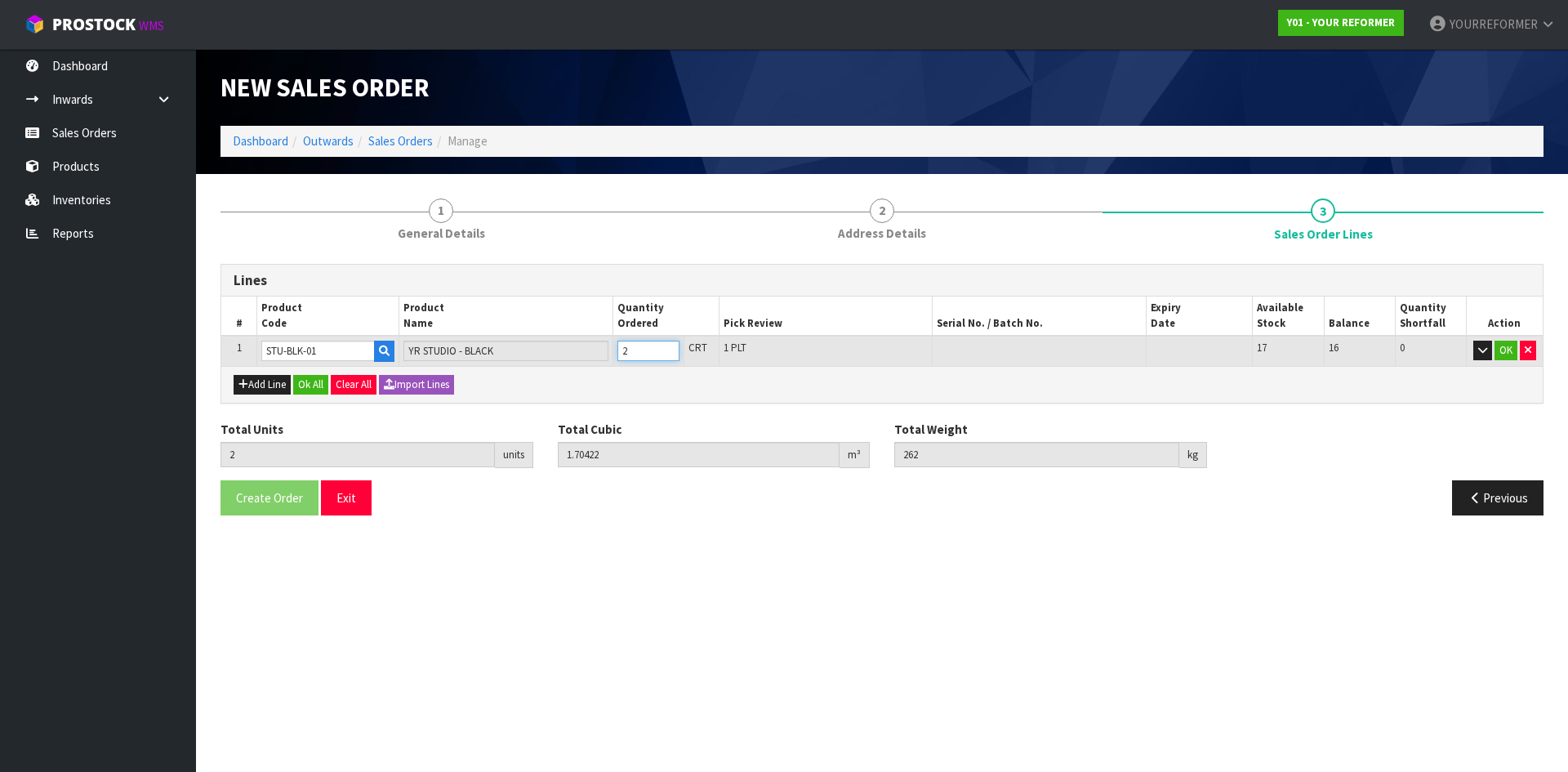
click at [670, 344] on input "2" at bounding box center [648, 351] width 62 height 21
click at [269, 383] on button "Add Line" at bounding box center [262, 384] width 58 height 20
type input "0"
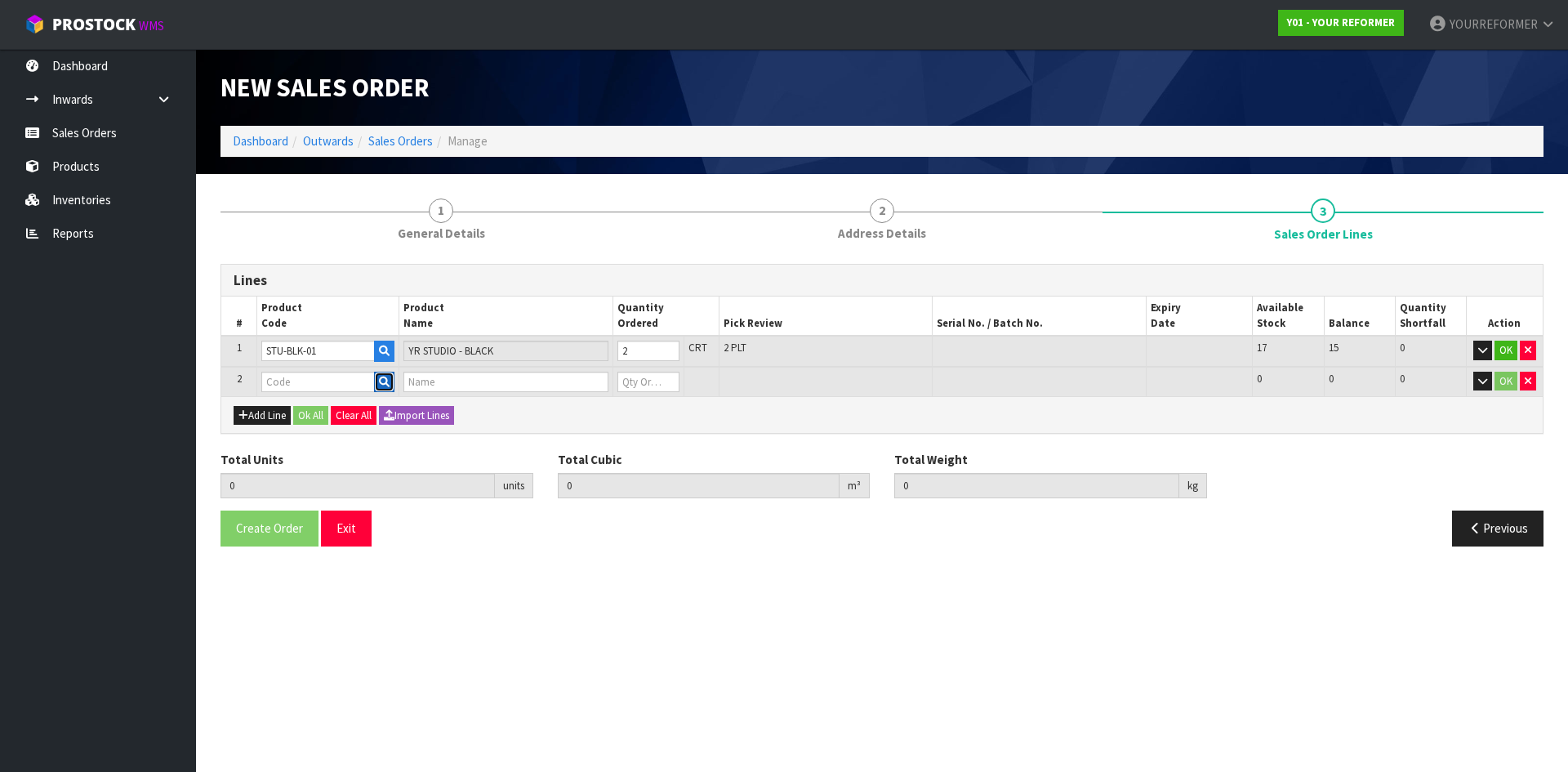
click at [385, 379] on icon "button" at bounding box center [384, 382] width 10 height 10
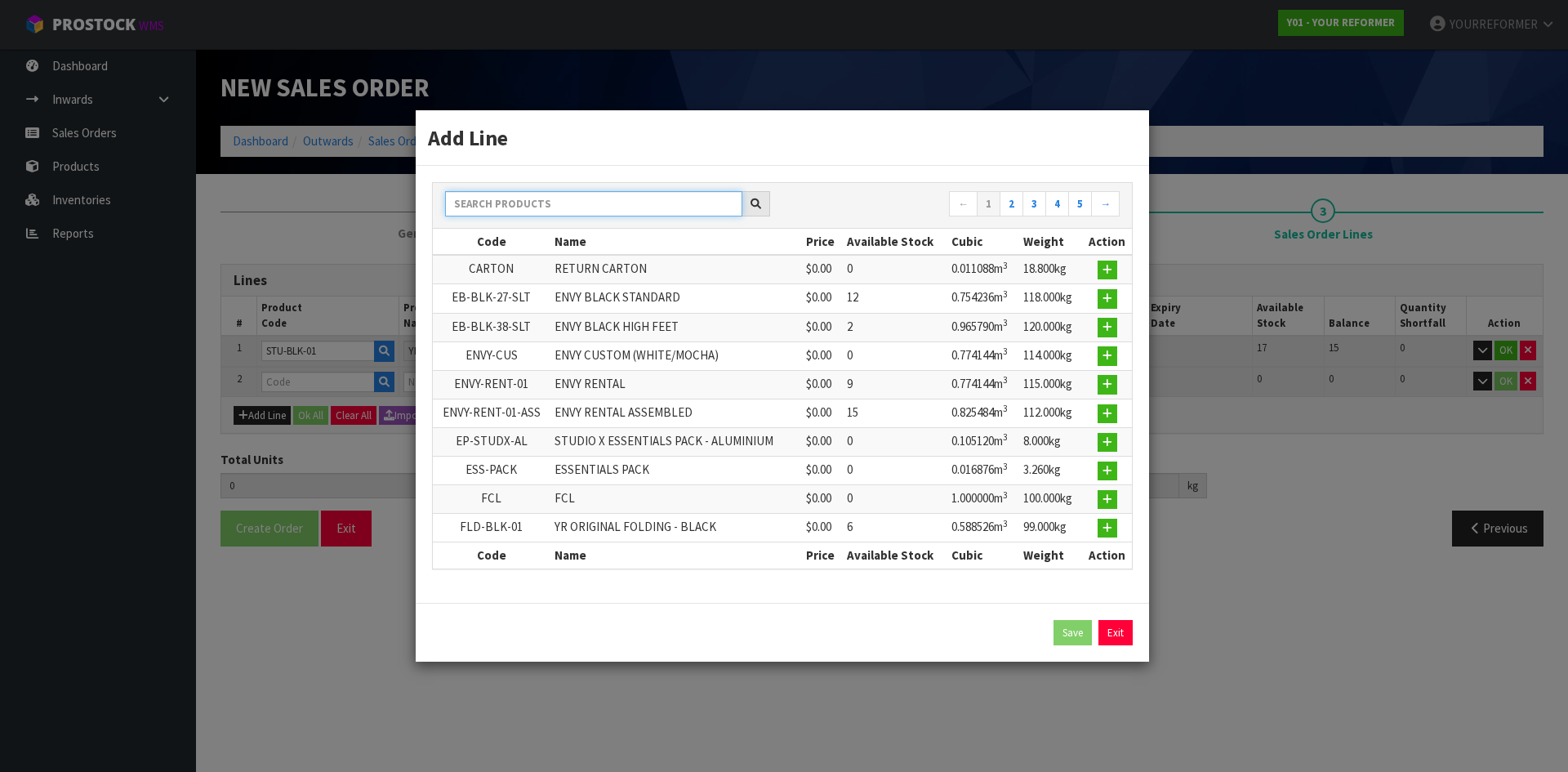
click at [513, 201] on input "text" at bounding box center [594, 203] width 297 height 25
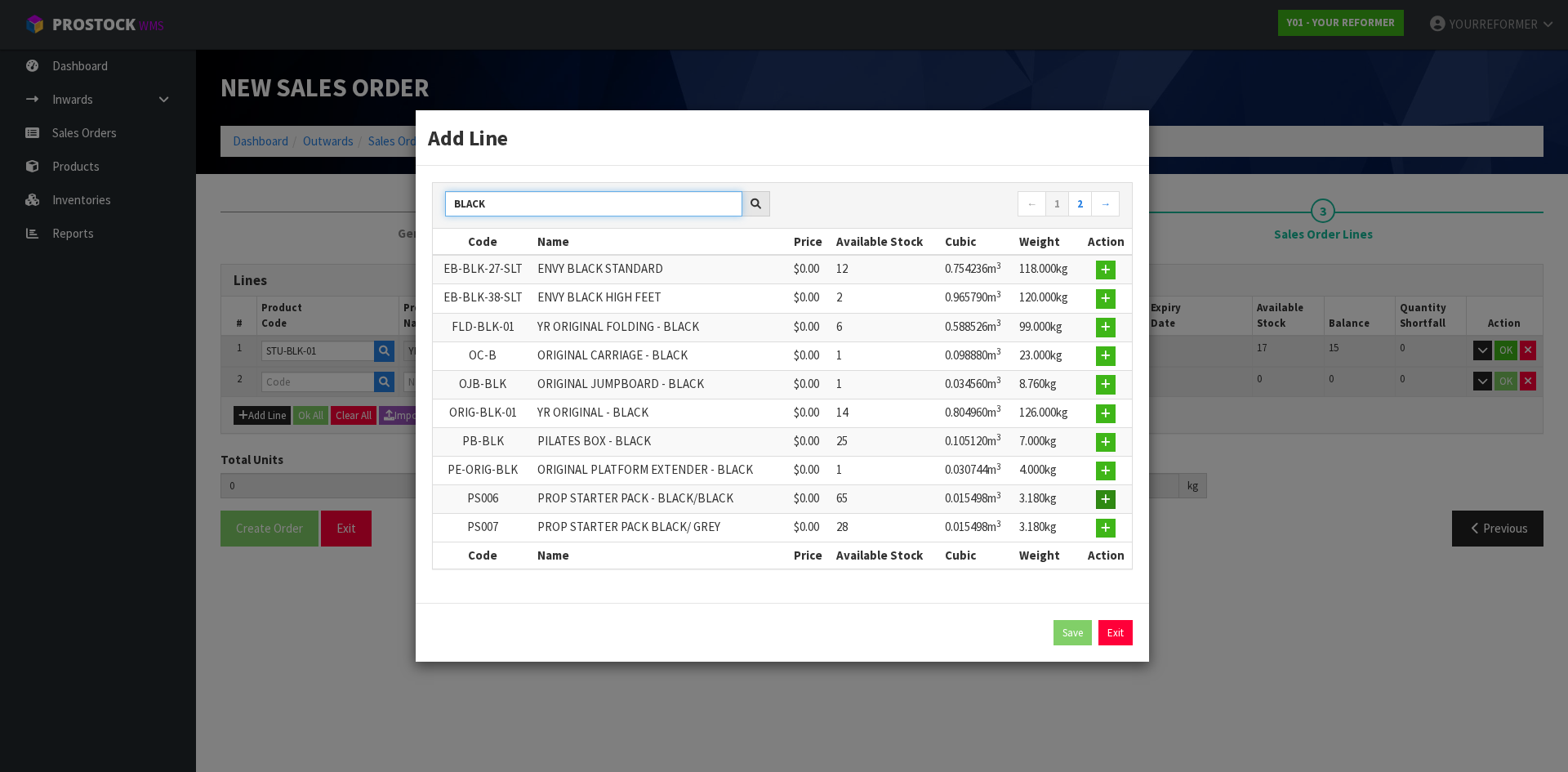
type input "BLACK"
click at [1114, 494] on button "button" at bounding box center [1106, 499] width 20 height 20
type input "2"
type input "1.70422"
type input "262"
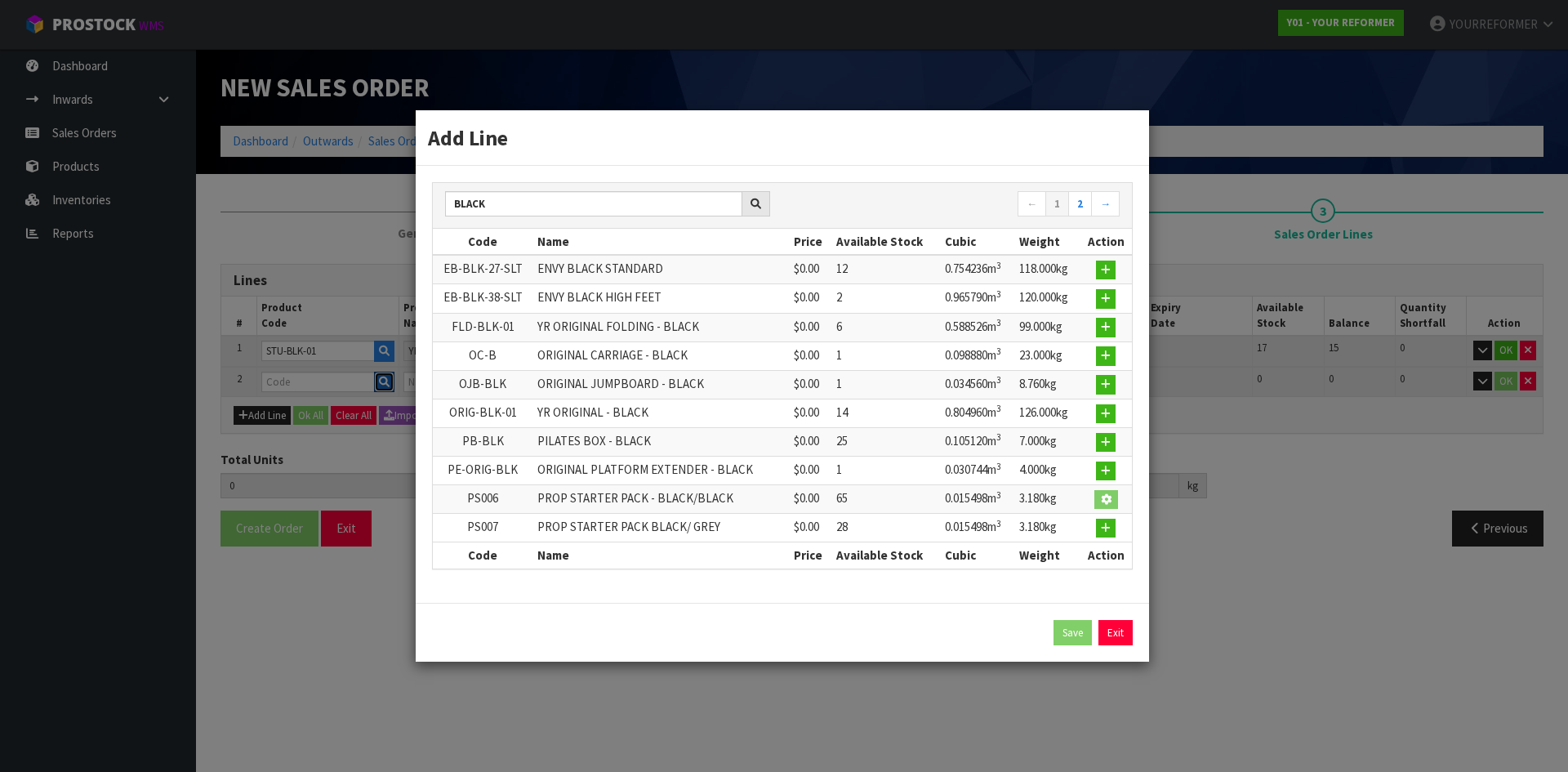
type input "PS006"
type input "PROP STARTER PACK - BLACK/BLACK"
type input "0"
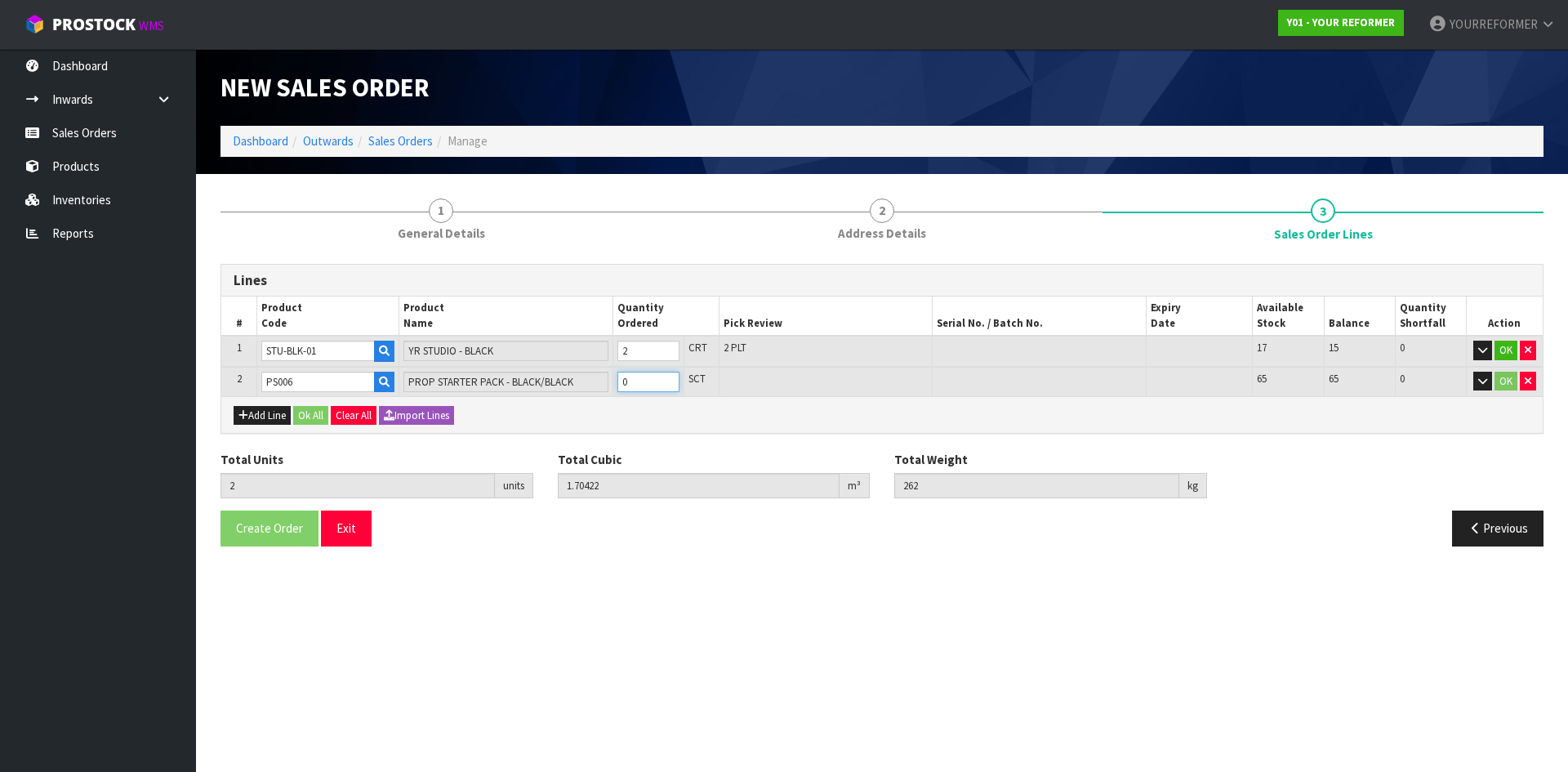
type input "3"
type input "1.719718"
type input "265.18"
type input "1"
click at [665, 376] on input "1" at bounding box center [648, 382] width 62 height 21
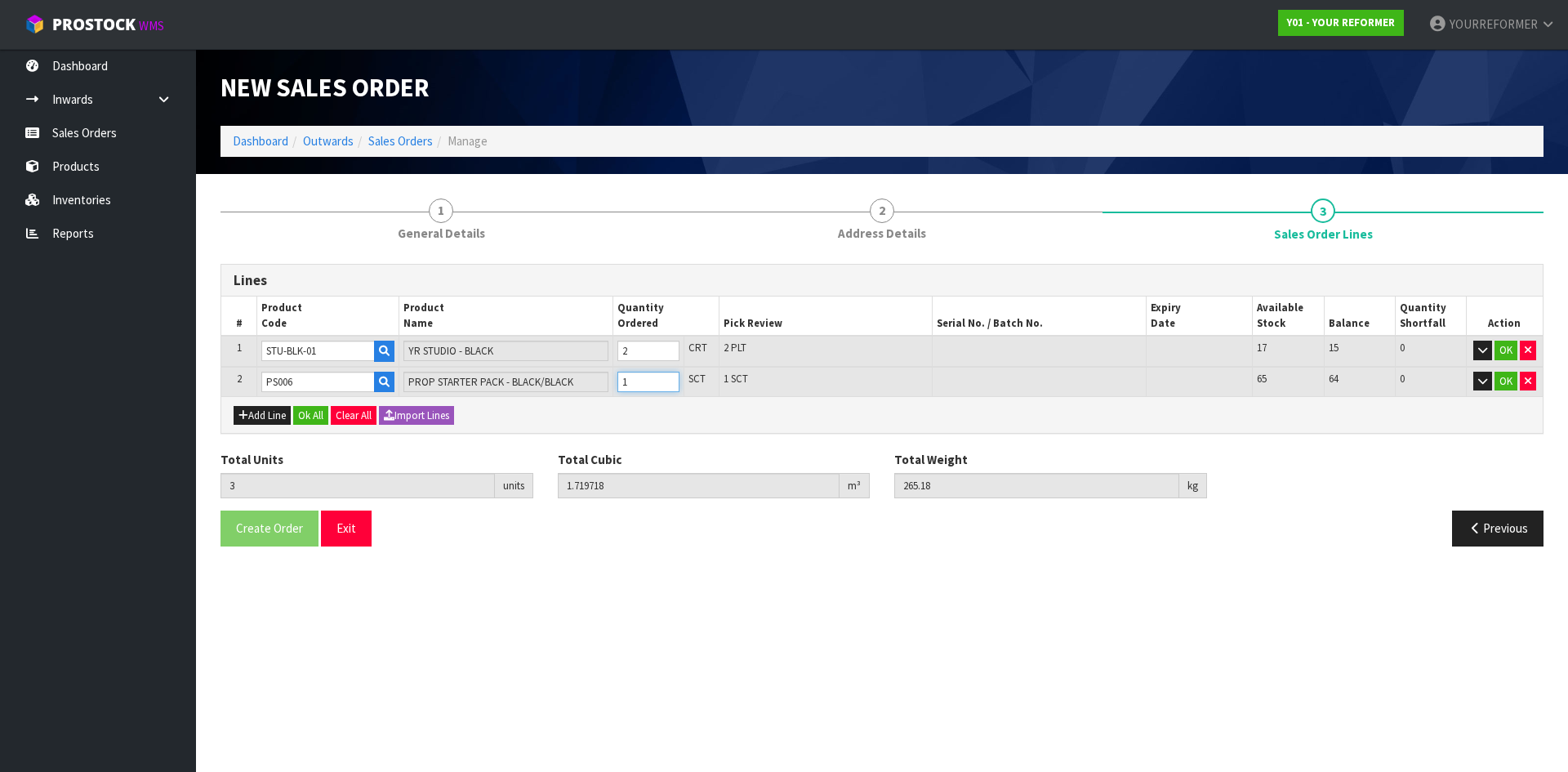
type input "4"
type input "1.735216"
type input "268.36"
type input "2"
click at [665, 376] on input "2" at bounding box center [648, 382] width 62 height 21
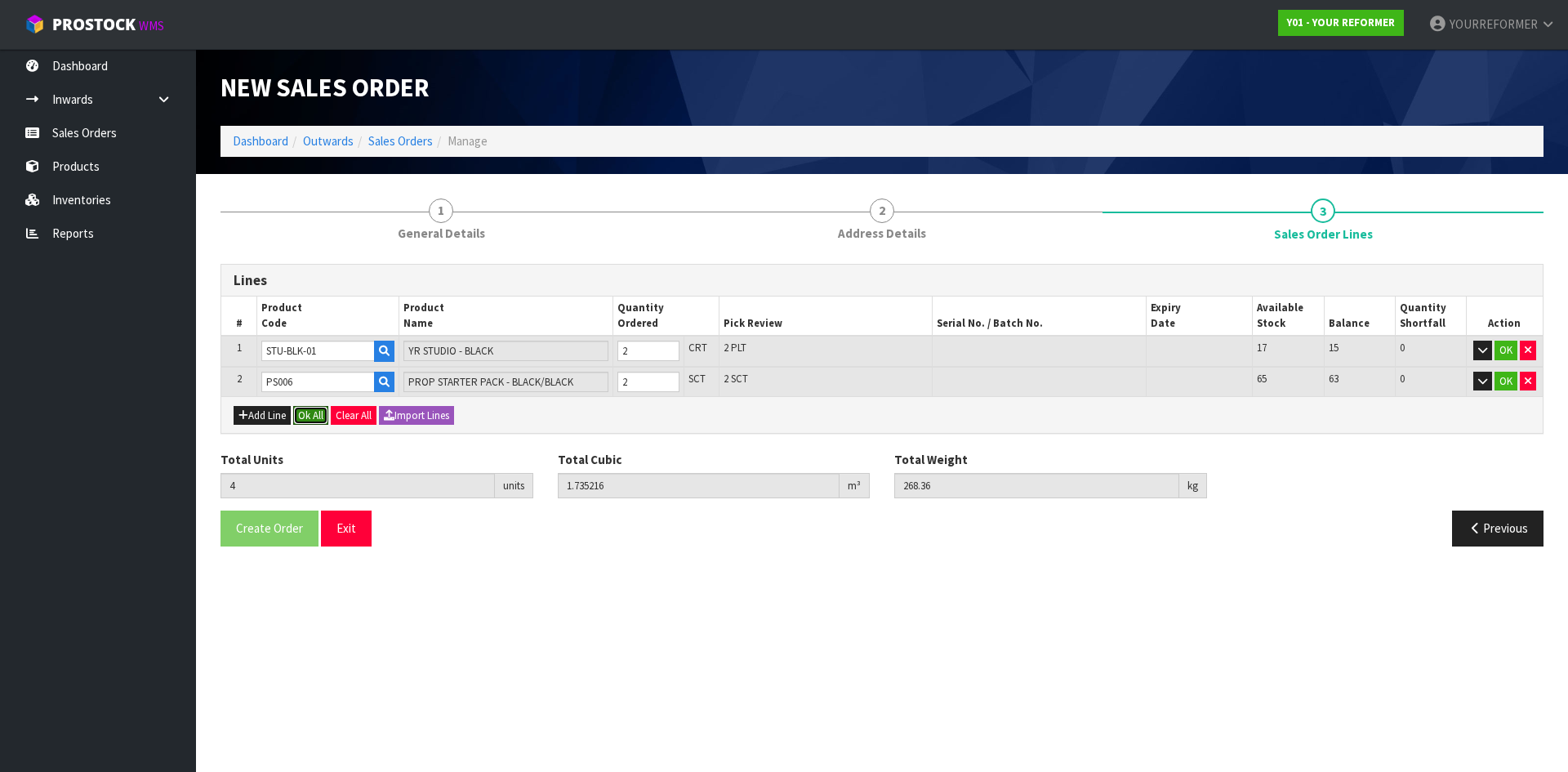
drag, startPoint x: 309, startPoint y: 420, endPoint x: 283, endPoint y: 495, distance: 79.4
click at [309, 420] on button "Ok All" at bounding box center [310, 415] width 35 height 20
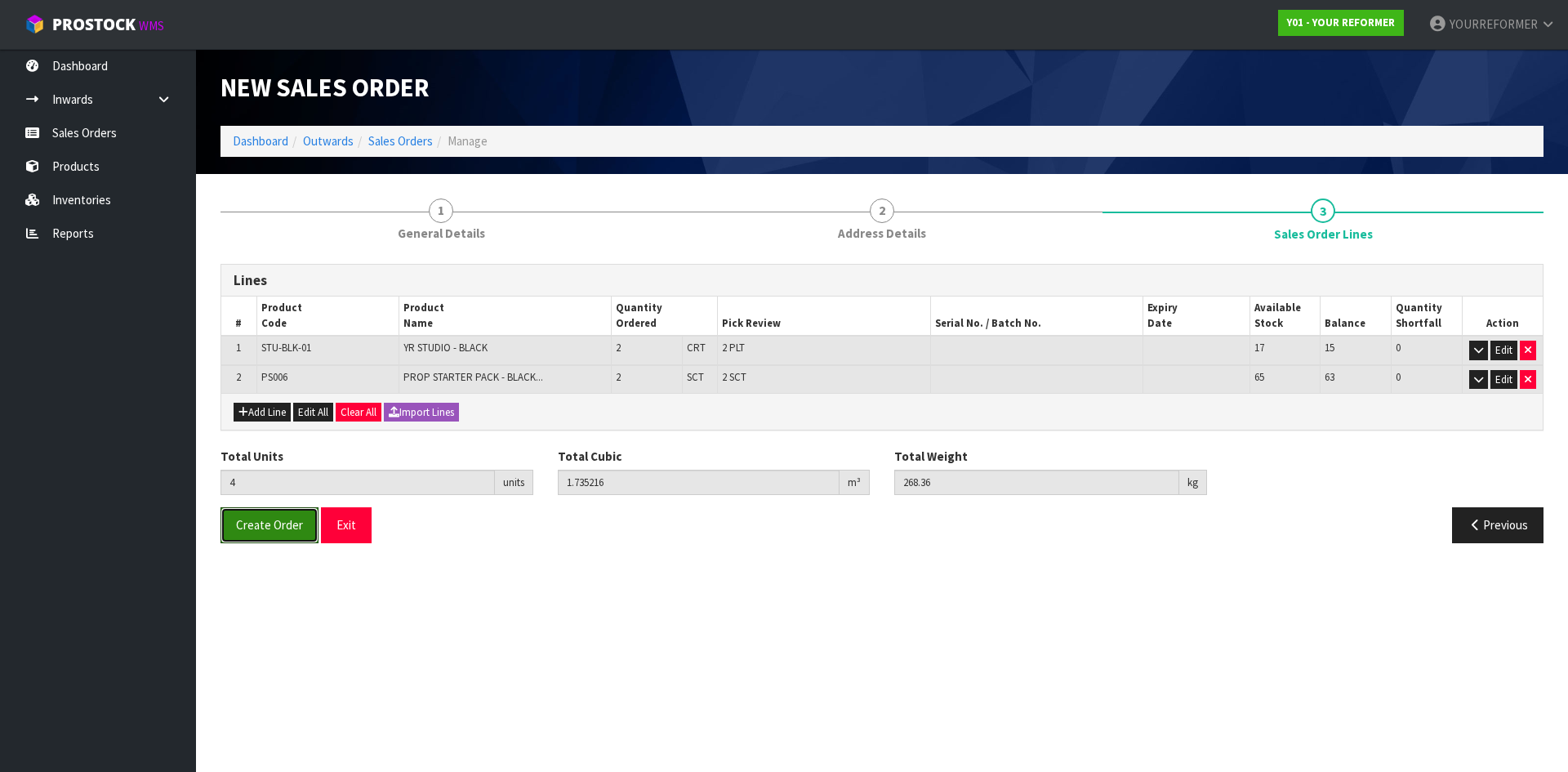
click at [278, 526] on span "Create Order" at bounding box center [270, 524] width 67 height 15
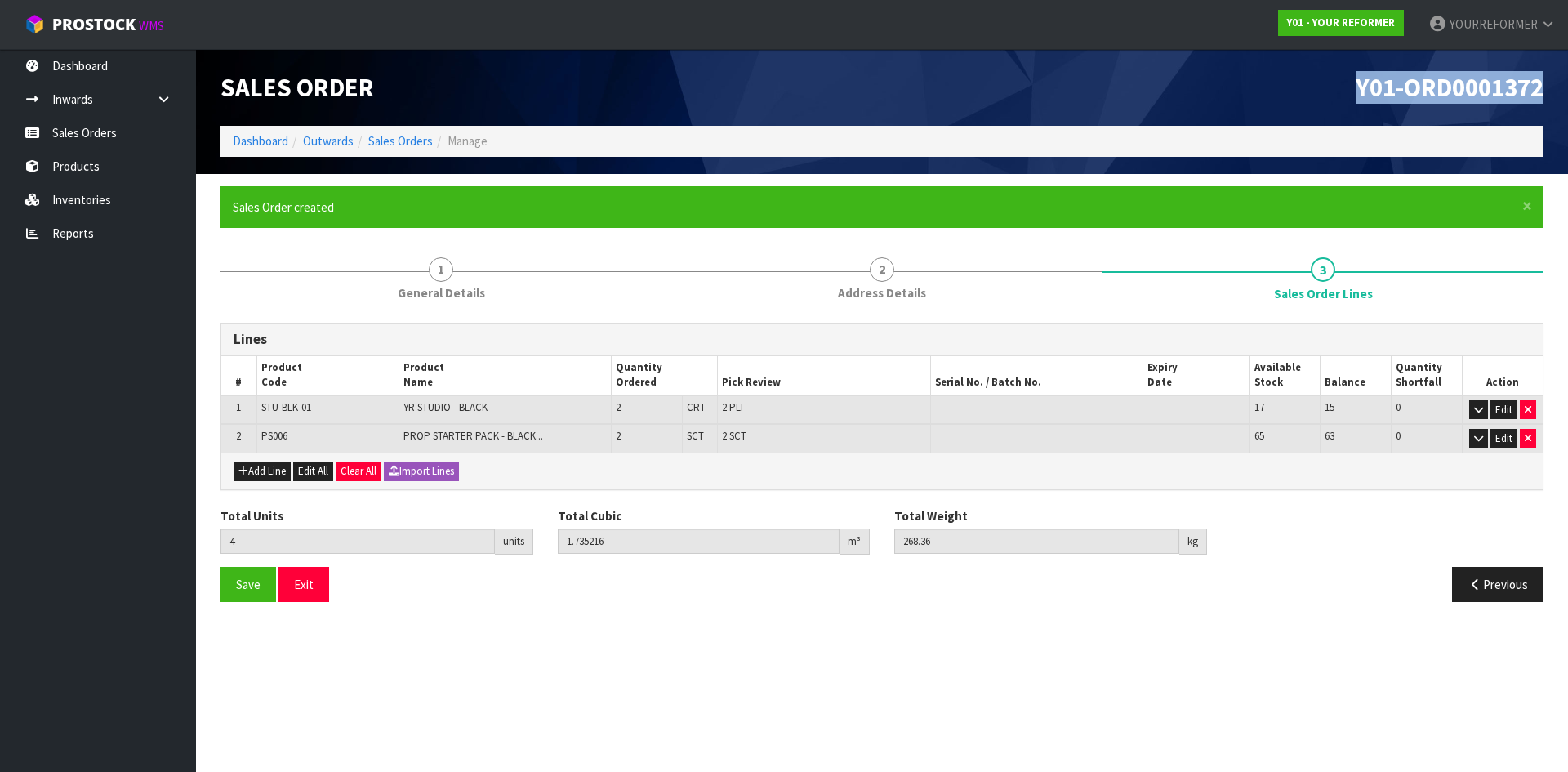
drag, startPoint x: 1536, startPoint y: 88, endPoint x: 1277, endPoint y: 85, distance: 259.0
click at [1277, 85] on div "Y01-ORD0001372" at bounding box center [1219, 87] width 674 height 77
copy span "Y01-ORD0001372"
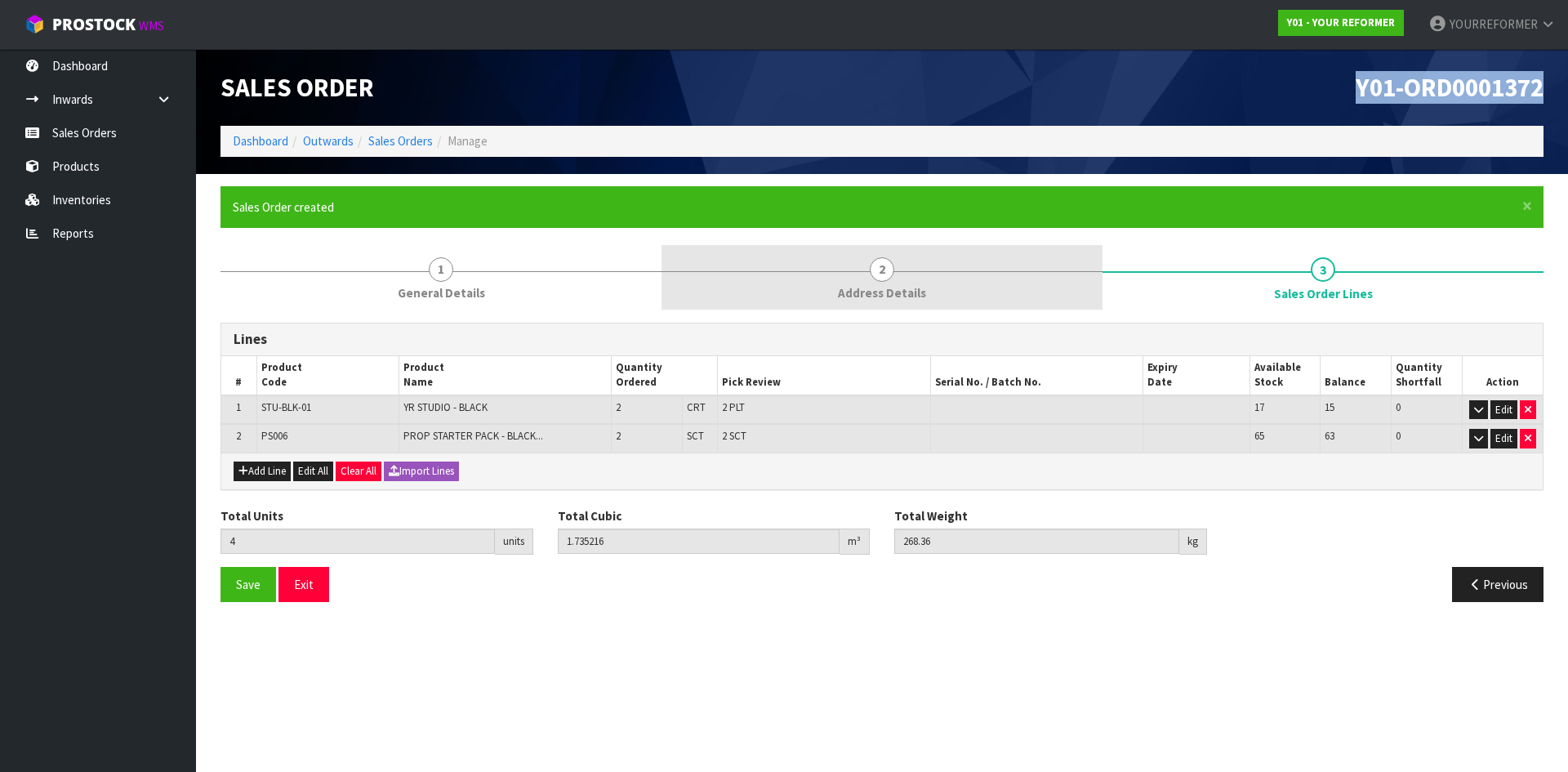
click at [888, 274] on span "2" at bounding box center [882, 269] width 25 height 25
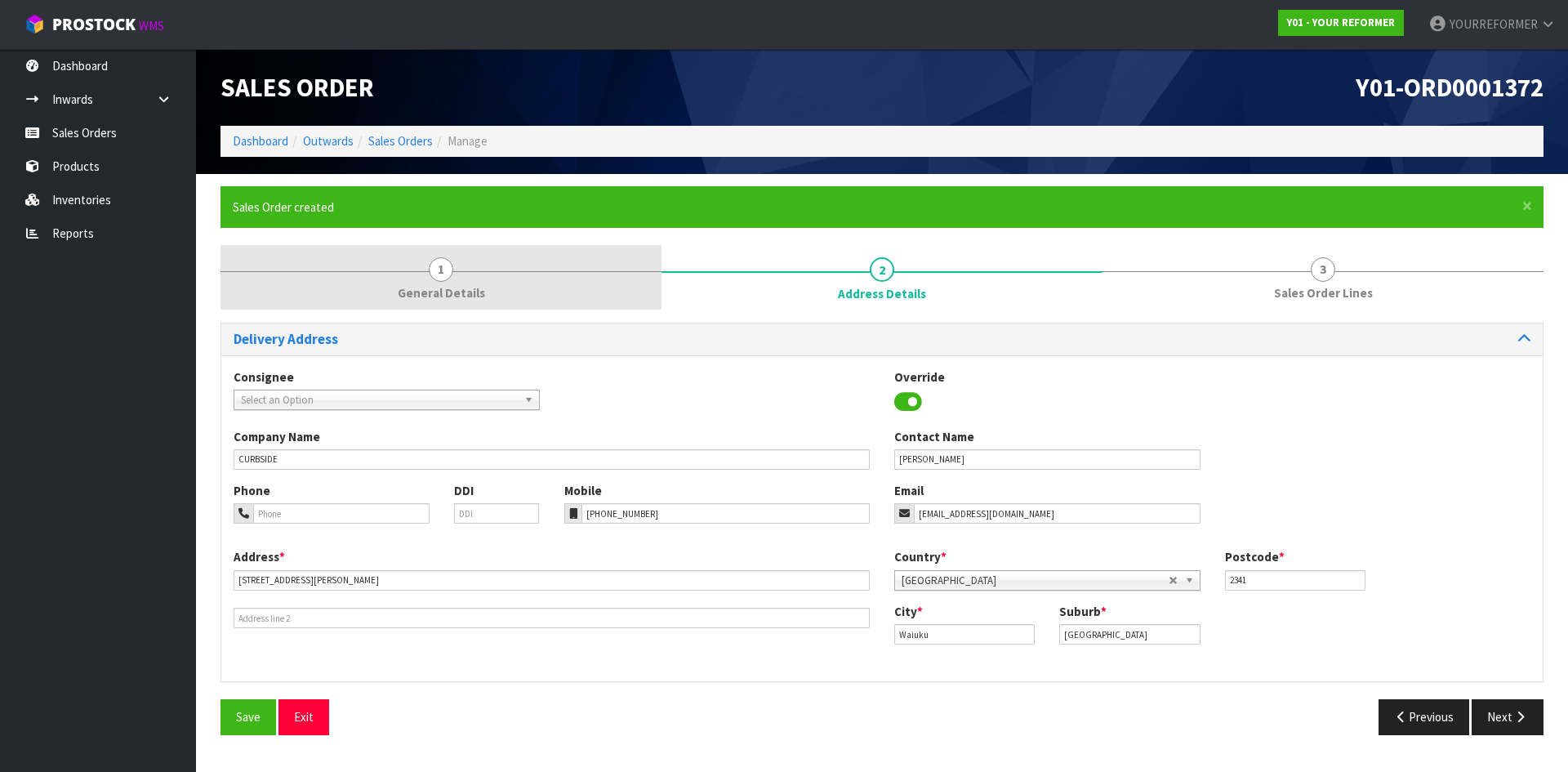
click at [494, 280] on link "1 General Details" at bounding box center [441, 277] width 441 height 64
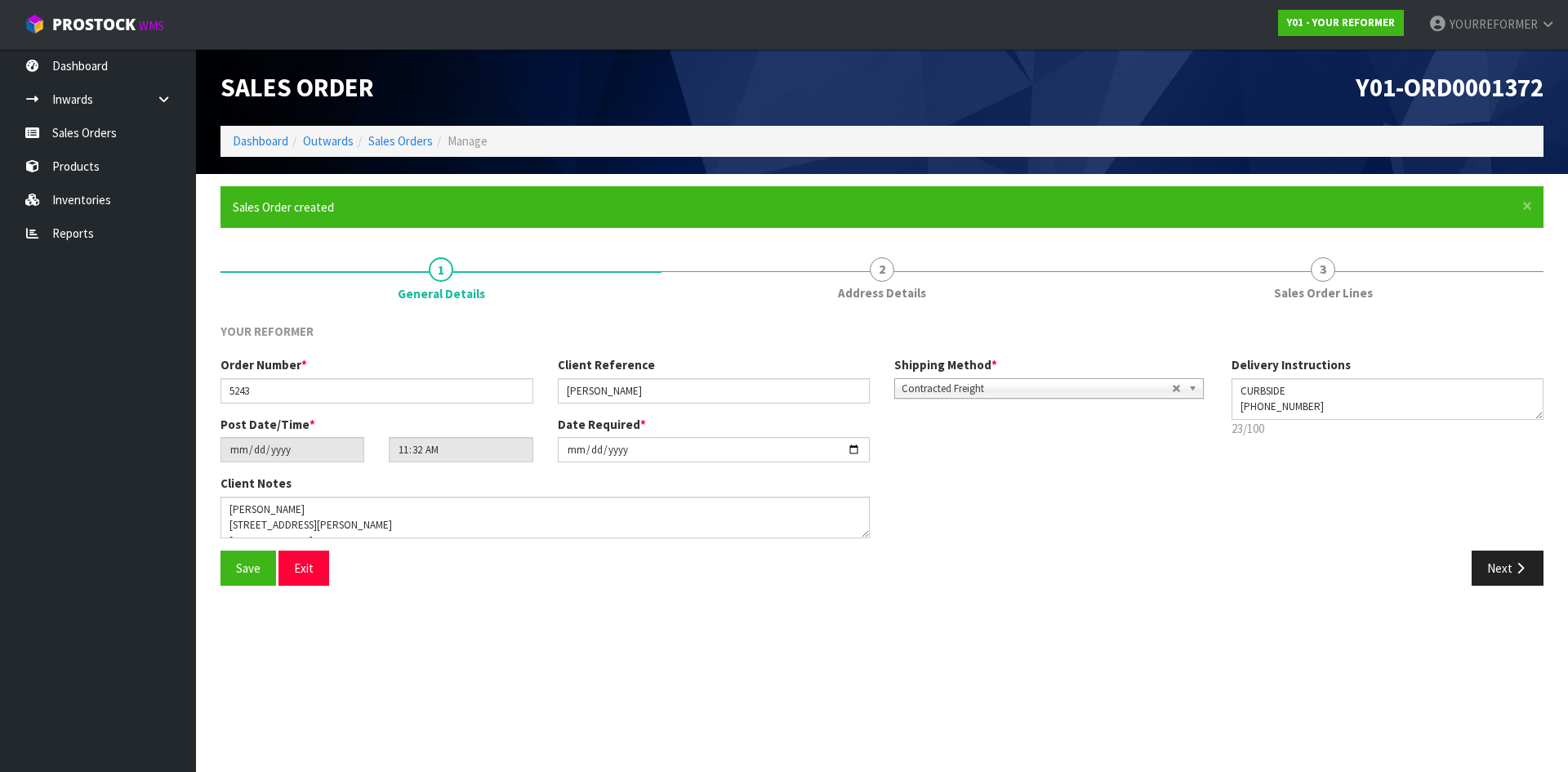
scroll to position [64, 0]
click at [310, 533] on textarea at bounding box center [545, 518] width 649 height 41
click at [340, 521] on textarea at bounding box center [545, 518] width 649 height 41
paste textarea "CUSTOMER CODE: 40636127G [PERSON_NAME]/A RIMU GULLY"
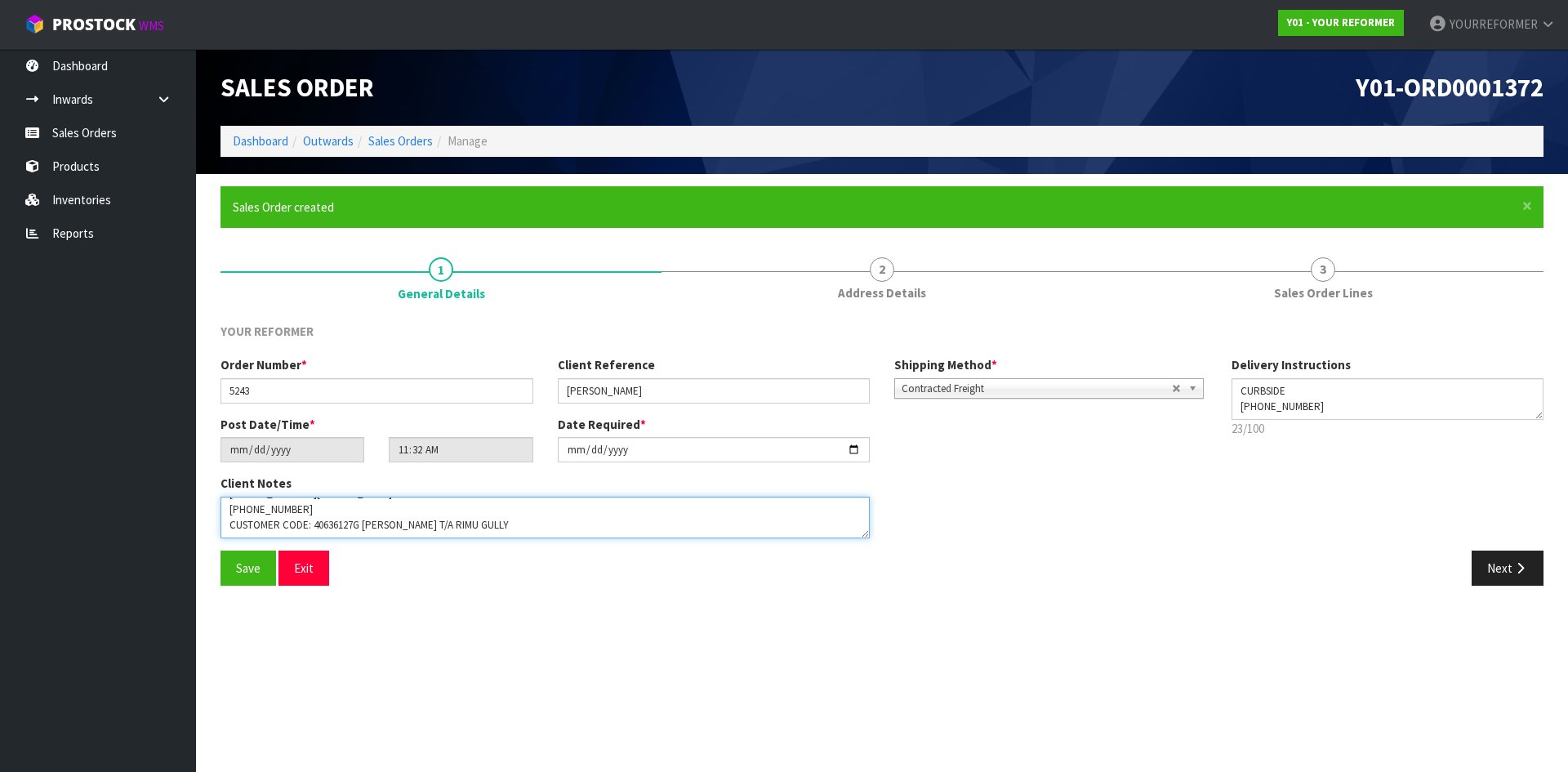
scroll to position [90, 0]
click at [596, 534] on textarea at bounding box center [545, 518] width 649 height 41
type textarea "[PERSON_NAME] [STREET_ADDRESS][PERSON_NAME] [PHONE_NUMBER] CUSTOMER CODE: 40636…"
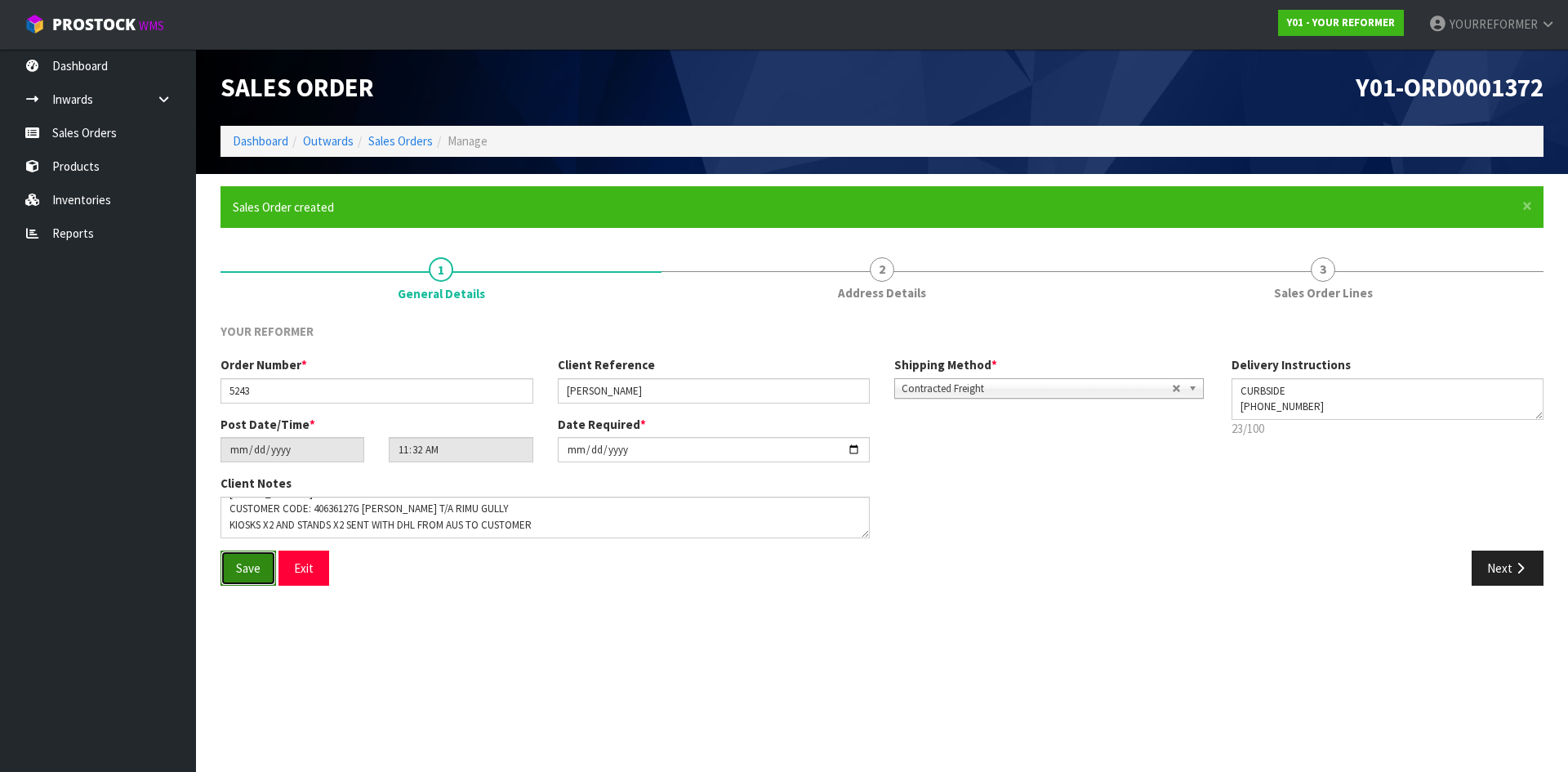
drag, startPoint x: 237, startPoint y: 567, endPoint x: 229, endPoint y: 569, distance: 8.2
click at [237, 567] on span "Save" at bounding box center [248, 568] width 25 height 15
type input "13:32:00.000"
drag, startPoint x: 106, startPoint y: 139, endPoint x: 90, endPoint y: 139, distance: 16.0
click at [106, 139] on link "Sales Orders" at bounding box center [98, 132] width 196 height 34
